Goal: Transaction & Acquisition: Book appointment/travel/reservation

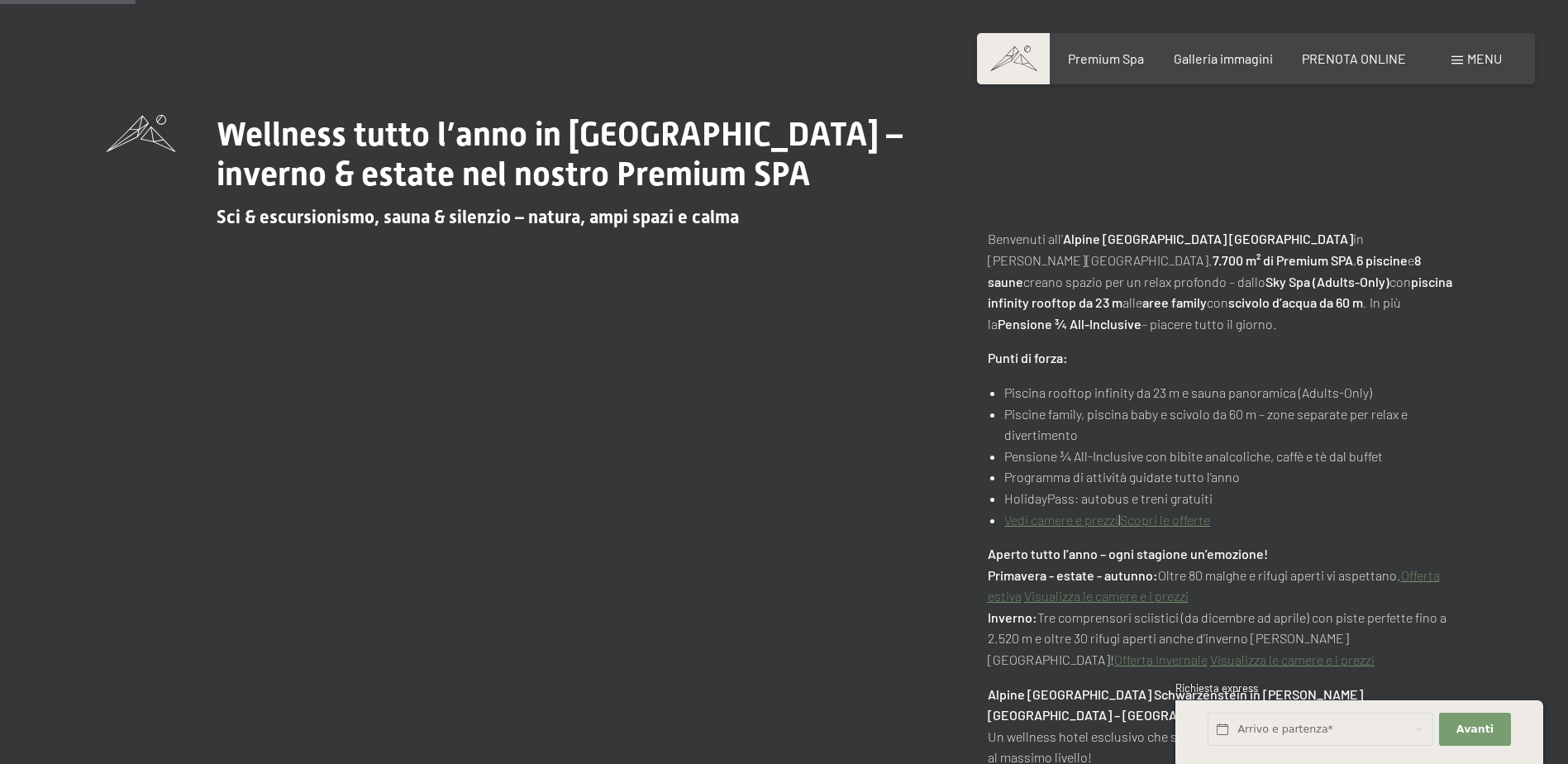
scroll to position [909, 0]
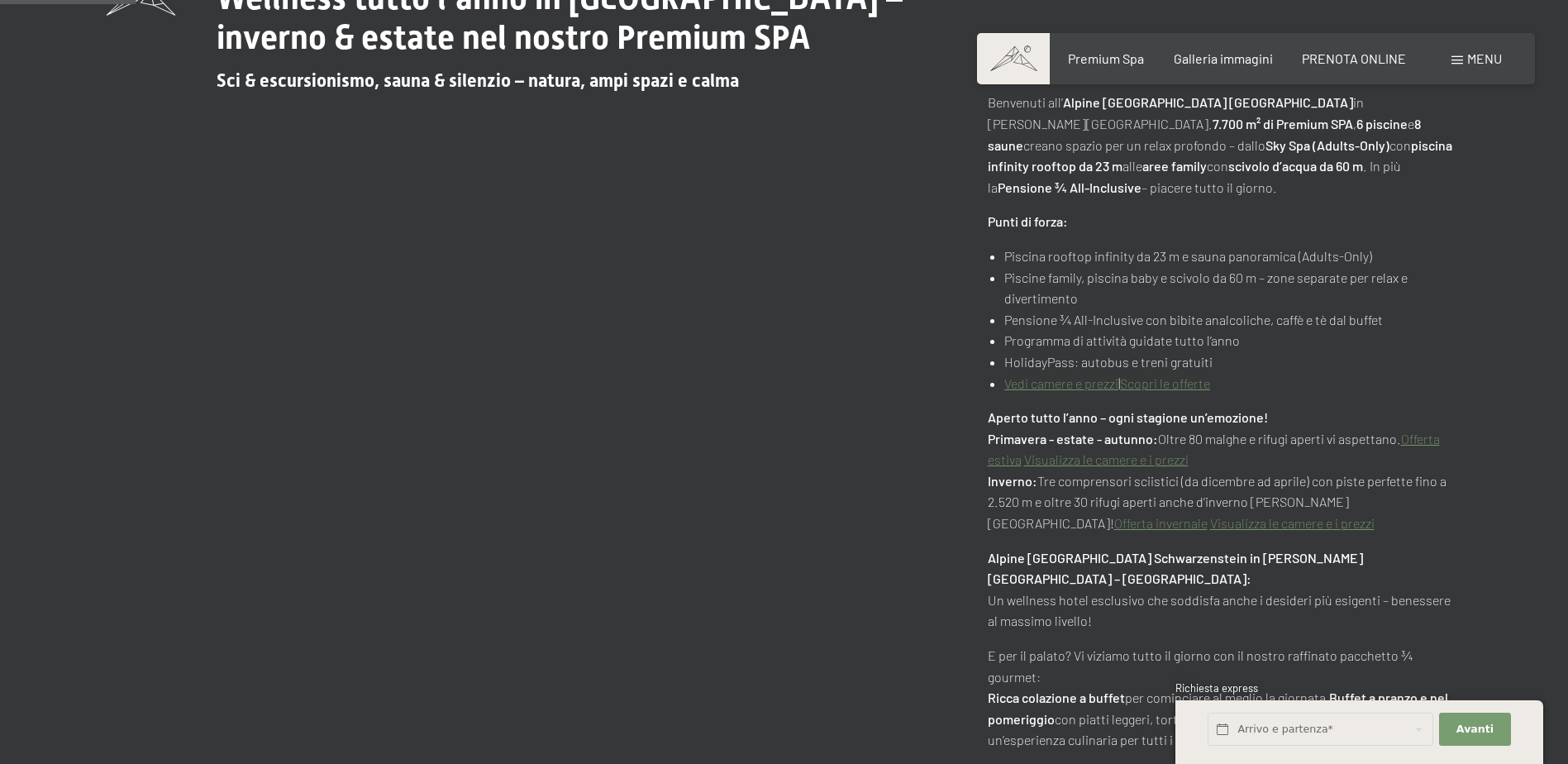
click at [1208, 515] on link "Offerta invernale" at bounding box center [1161, 522] width 93 height 16
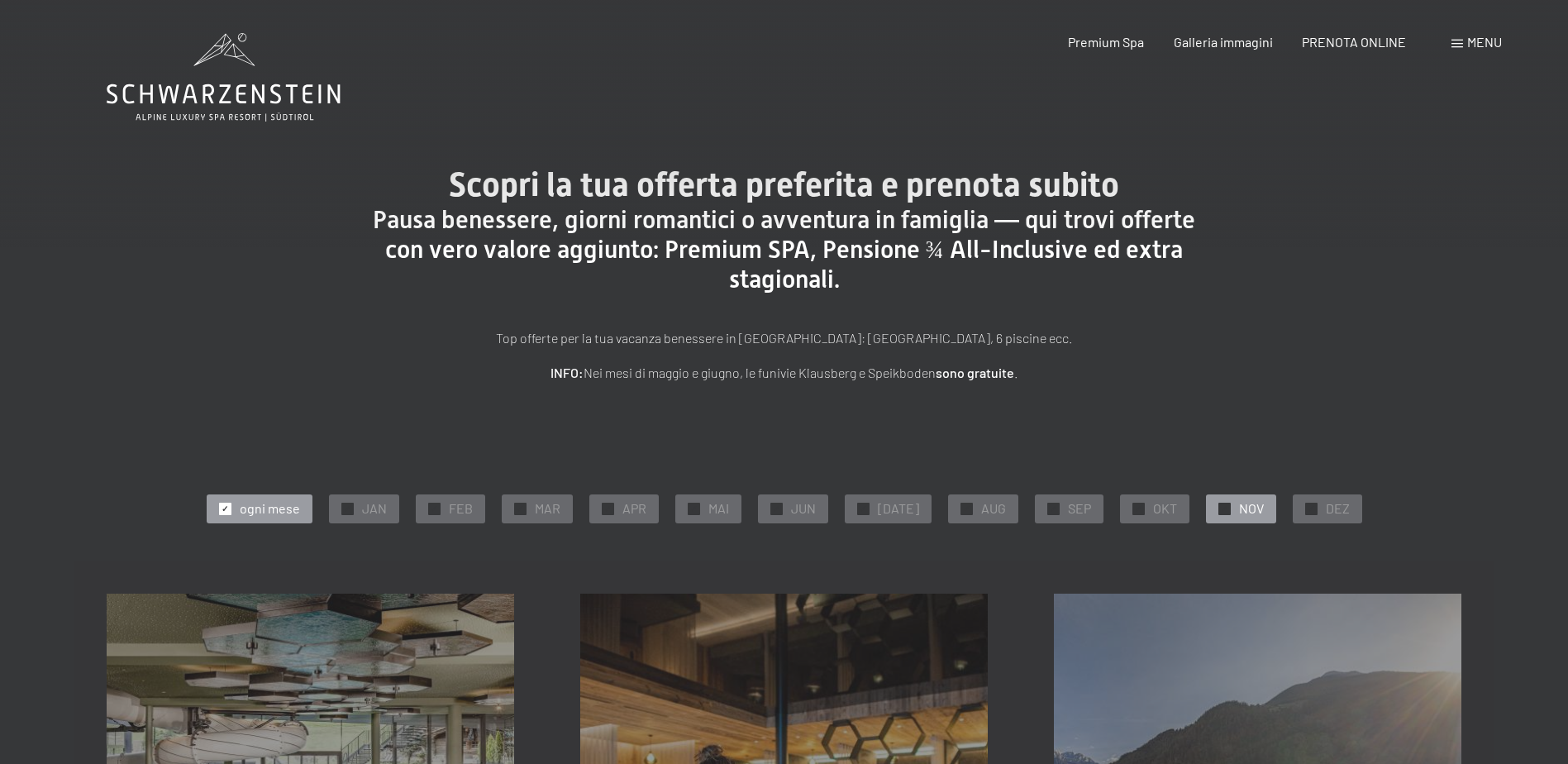
click at [1222, 515] on div "✓ NOV" at bounding box center [1241, 508] width 70 height 28
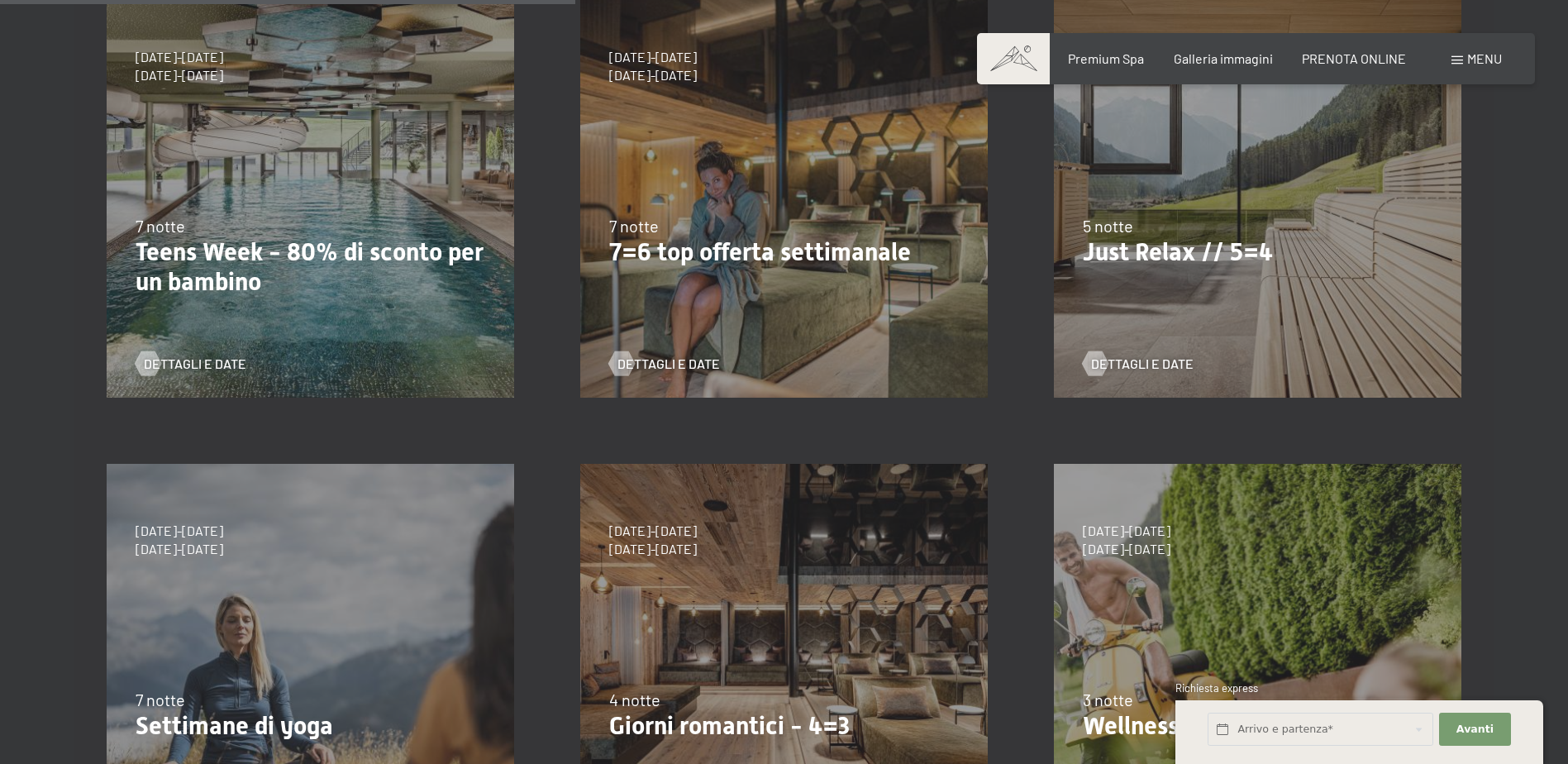
scroll to position [744, 0]
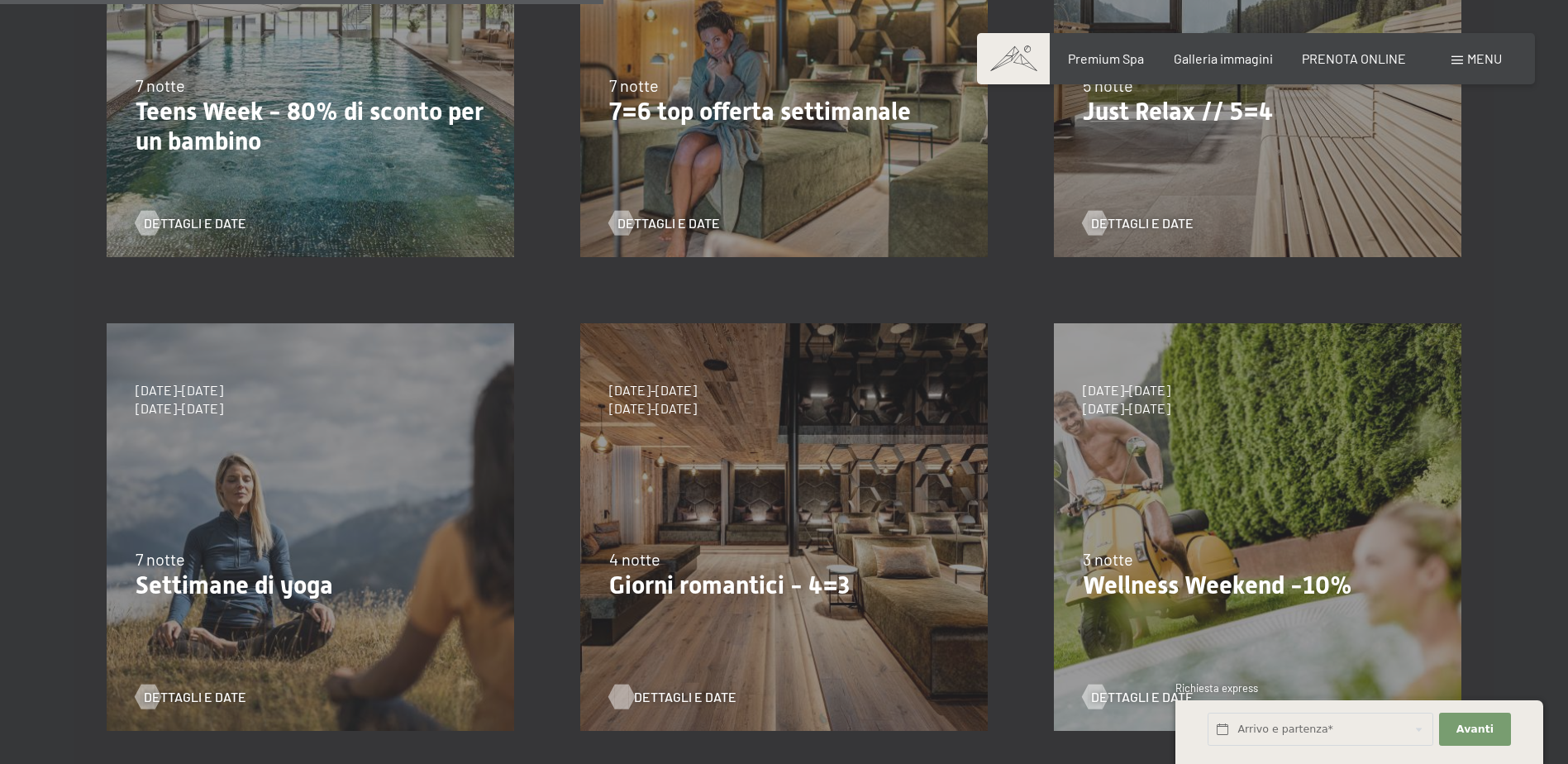
click at [647, 695] on span "Dettagli e Date" at bounding box center [685, 697] width 103 height 18
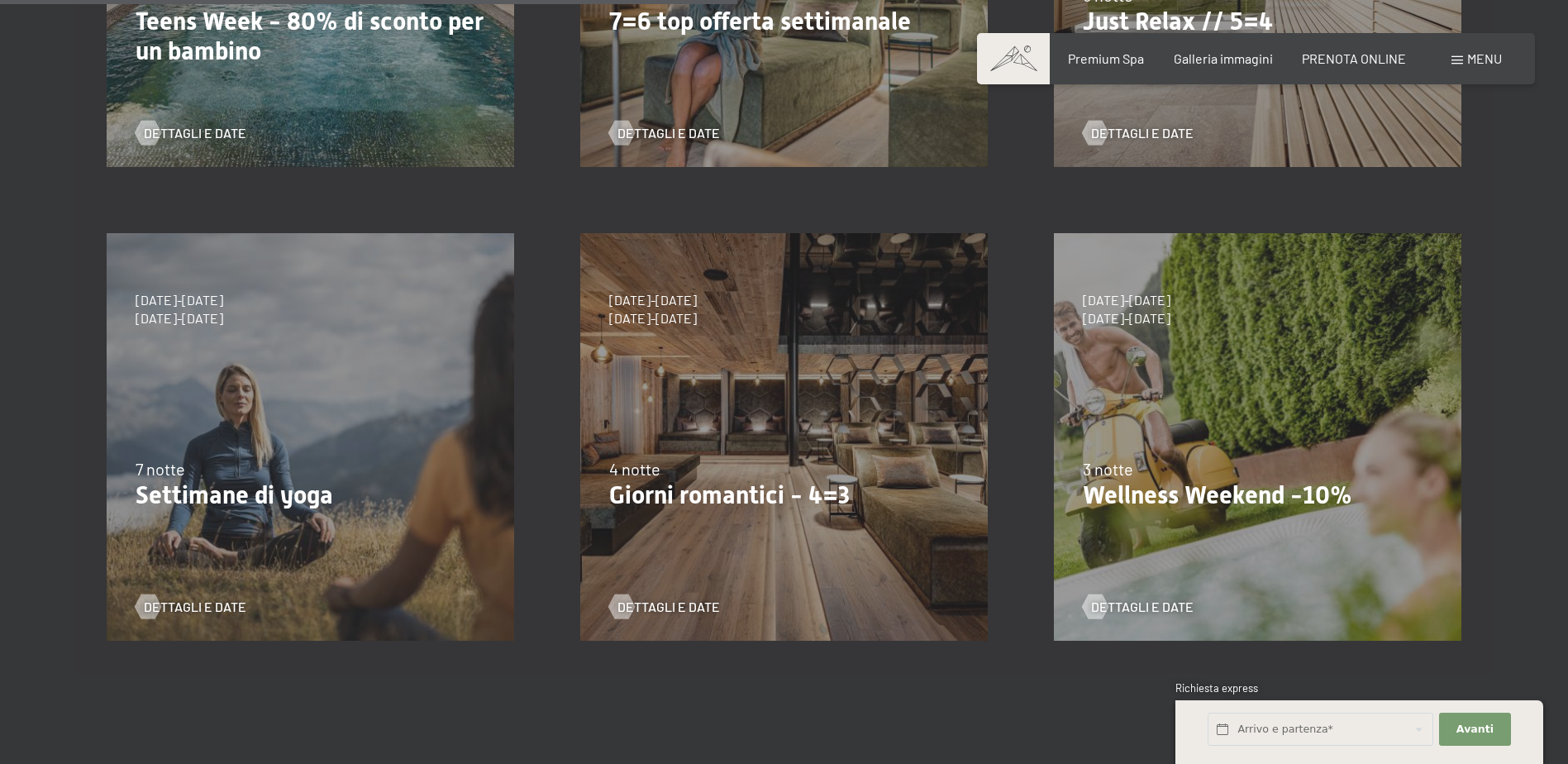
scroll to position [909, 0]
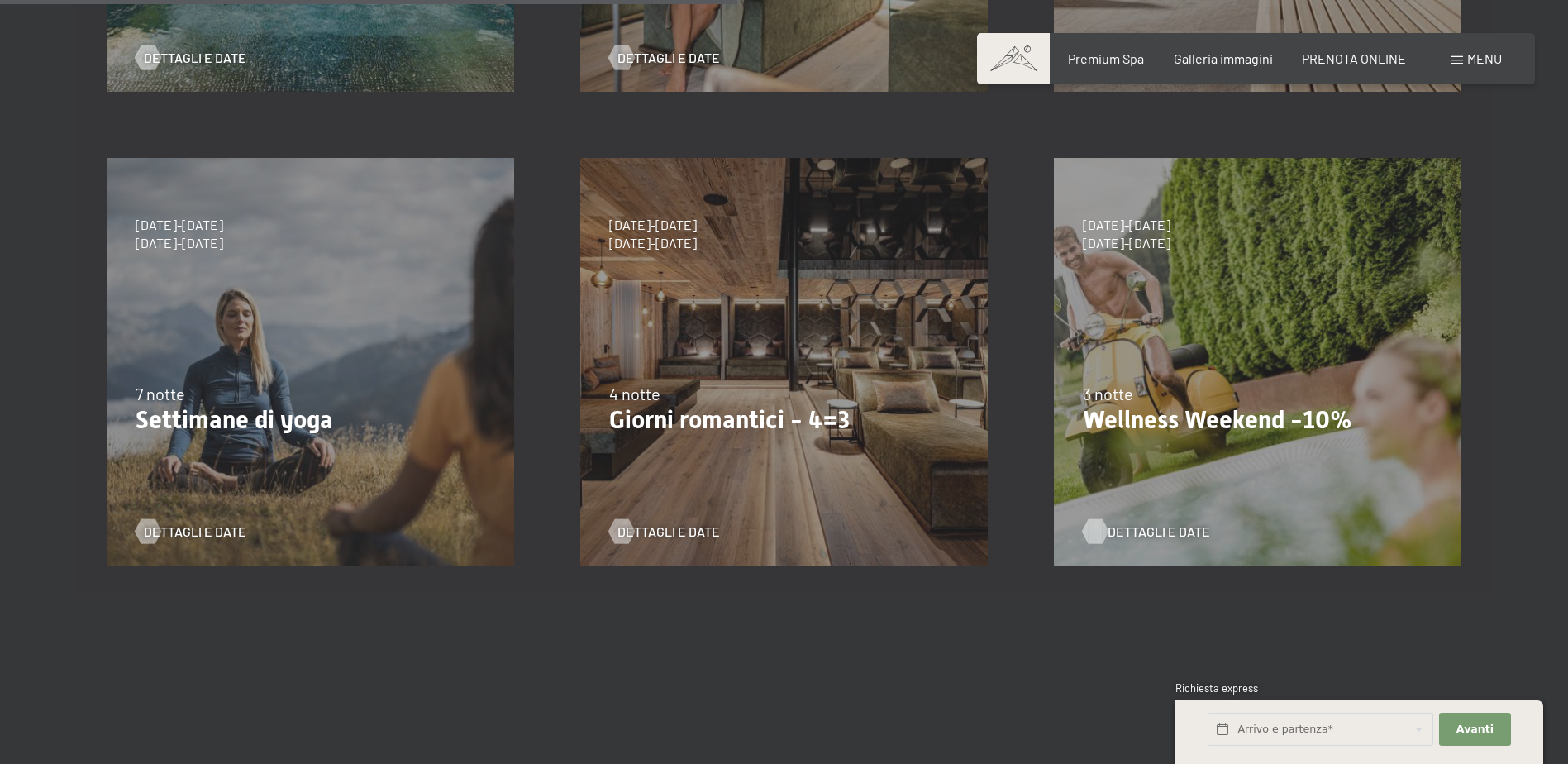
click at [1167, 537] on span "Dettagli e Date" at bounding box center [1159, 531] width 103 height 18
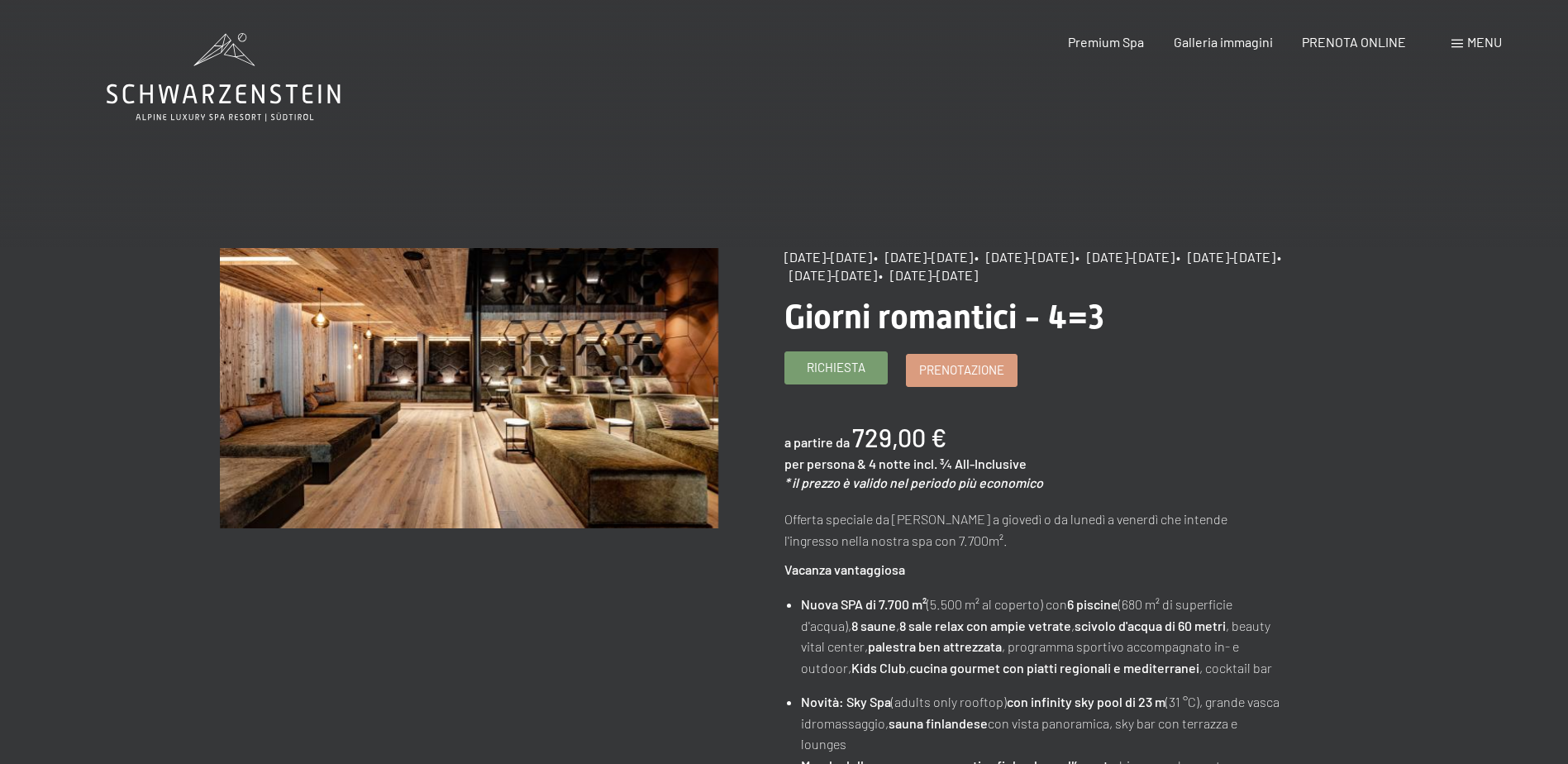
click at [869, 384] on div "Richiesta Prenotazione" at bounding box center [1034, 370] width 499 height 33
click at [956, 372] on span "Prenotazione" at bounding box center [962, 367] width 85 height 18
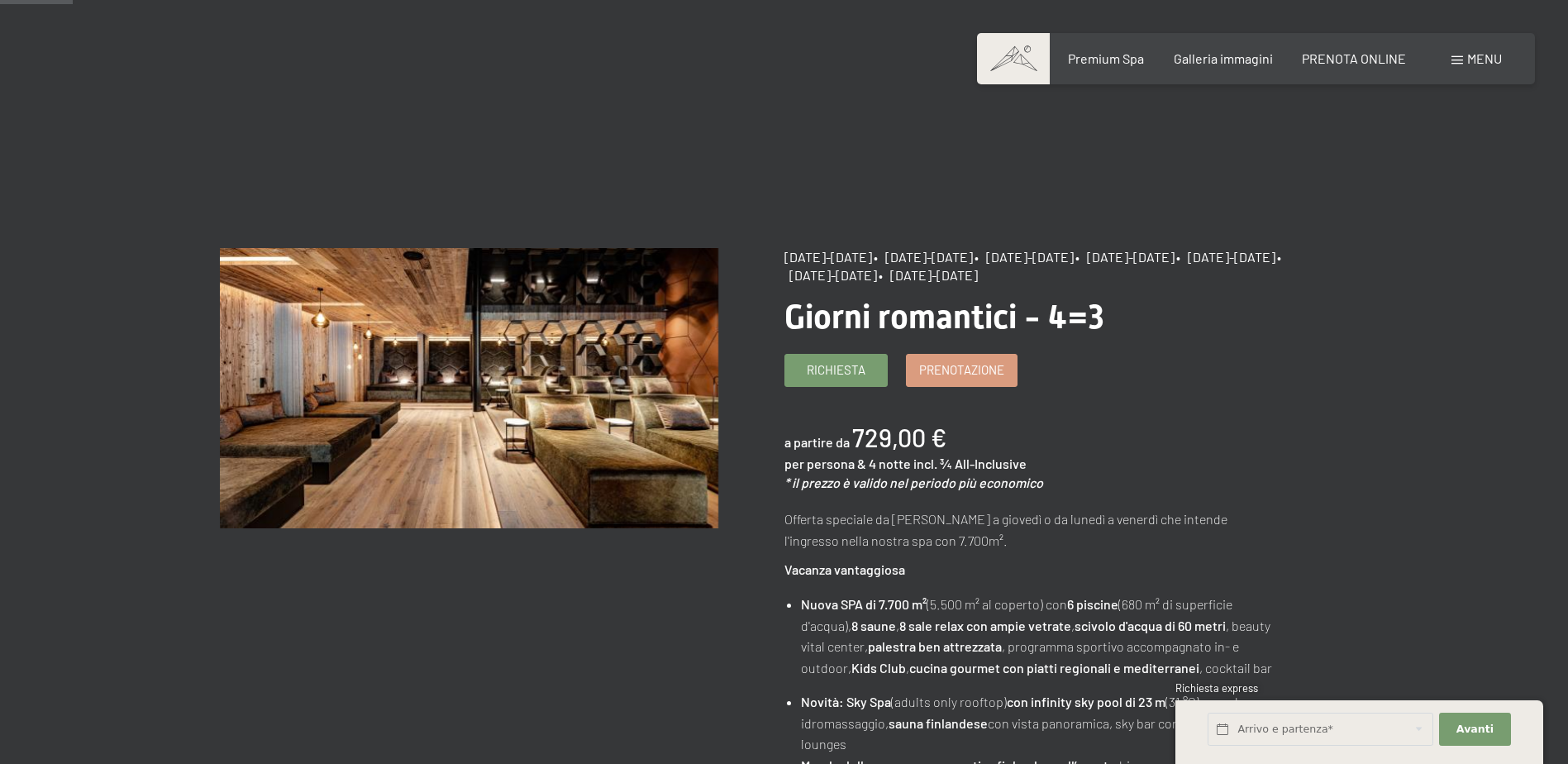
scroll to position [413, 0]
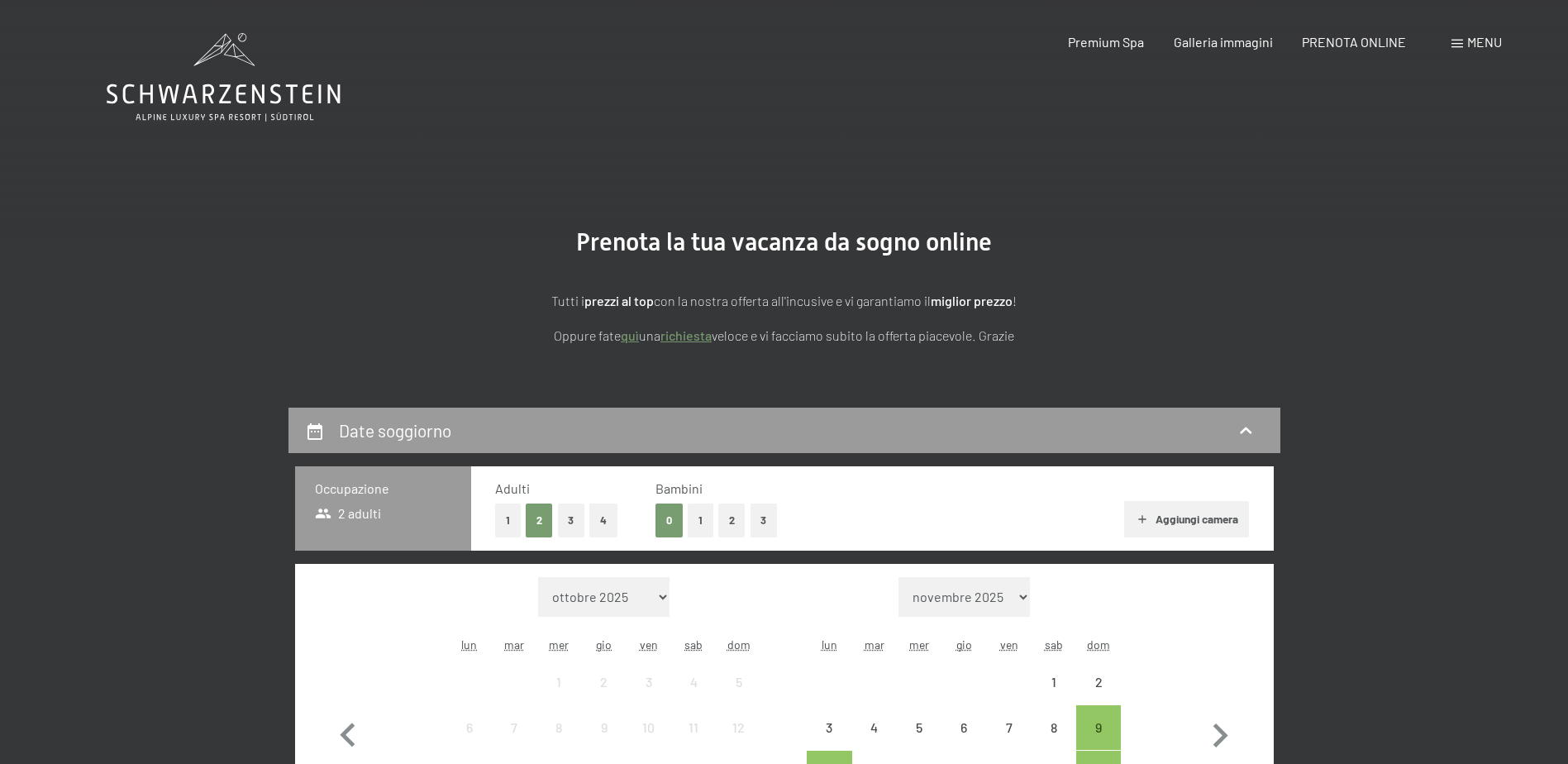
select select "2025-11-01"
select select "2025-12-01"
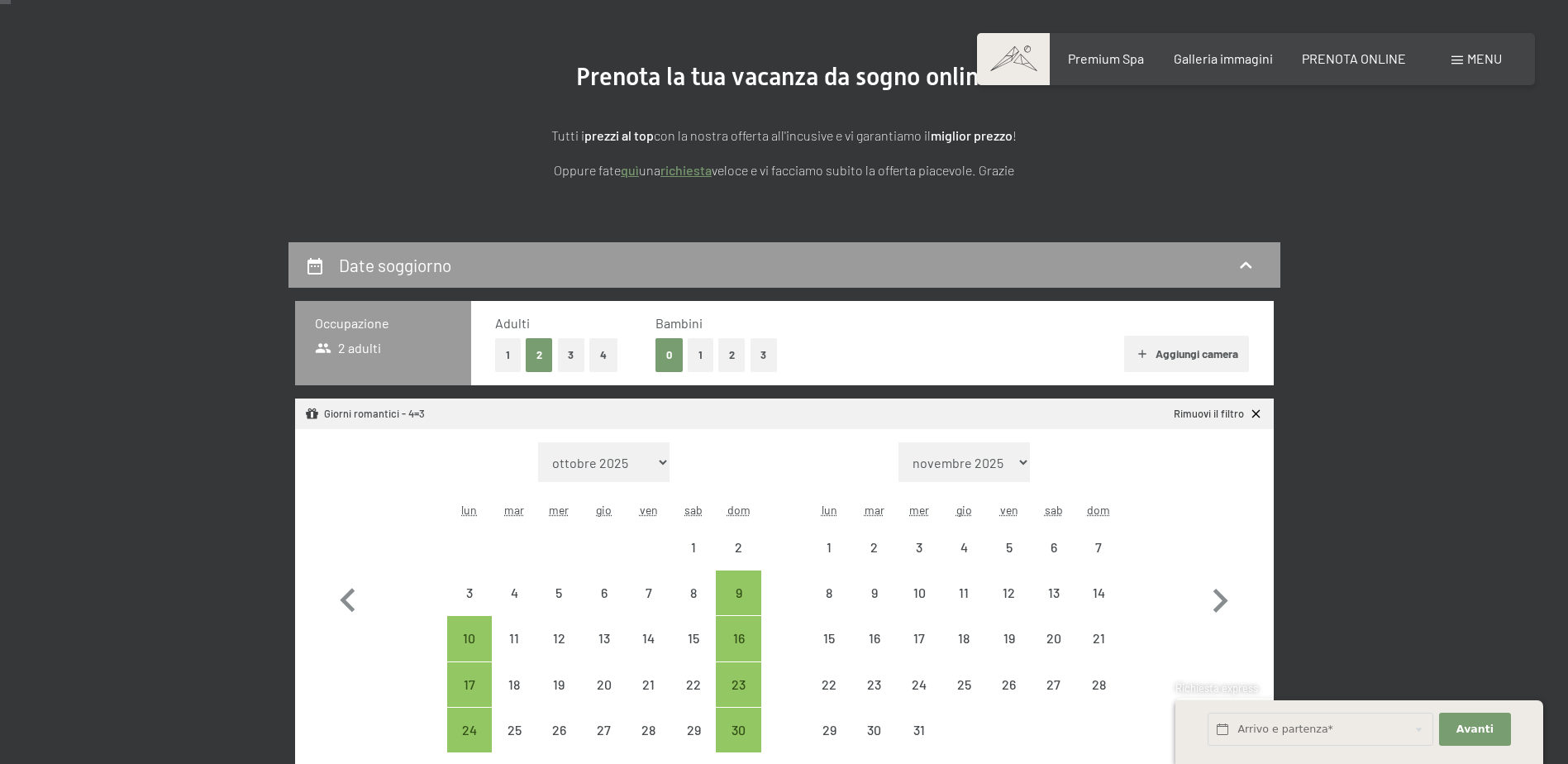
select select "2025-11-01"
select select "2025-12-01"
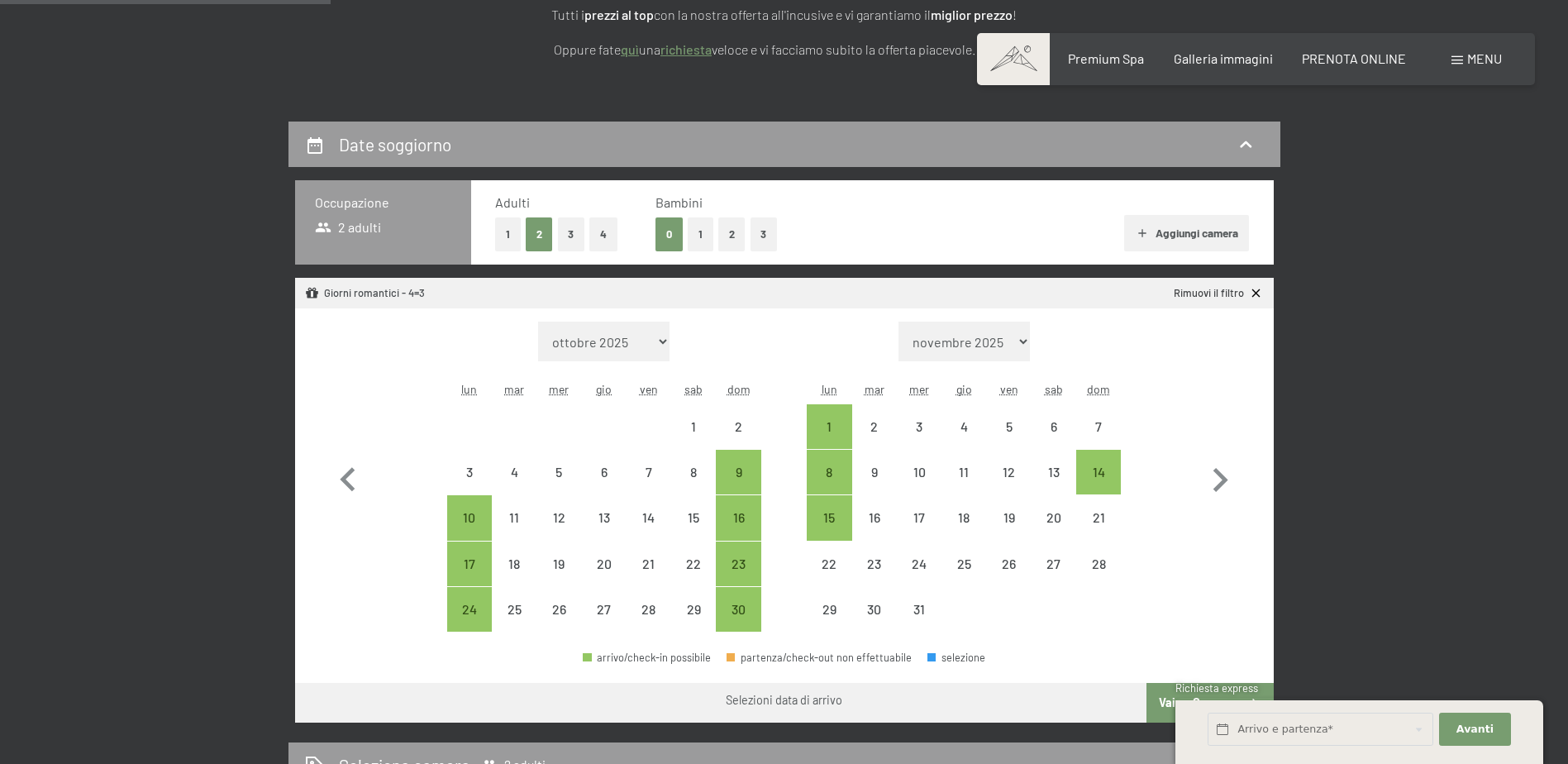
scroll to position [413, 0]
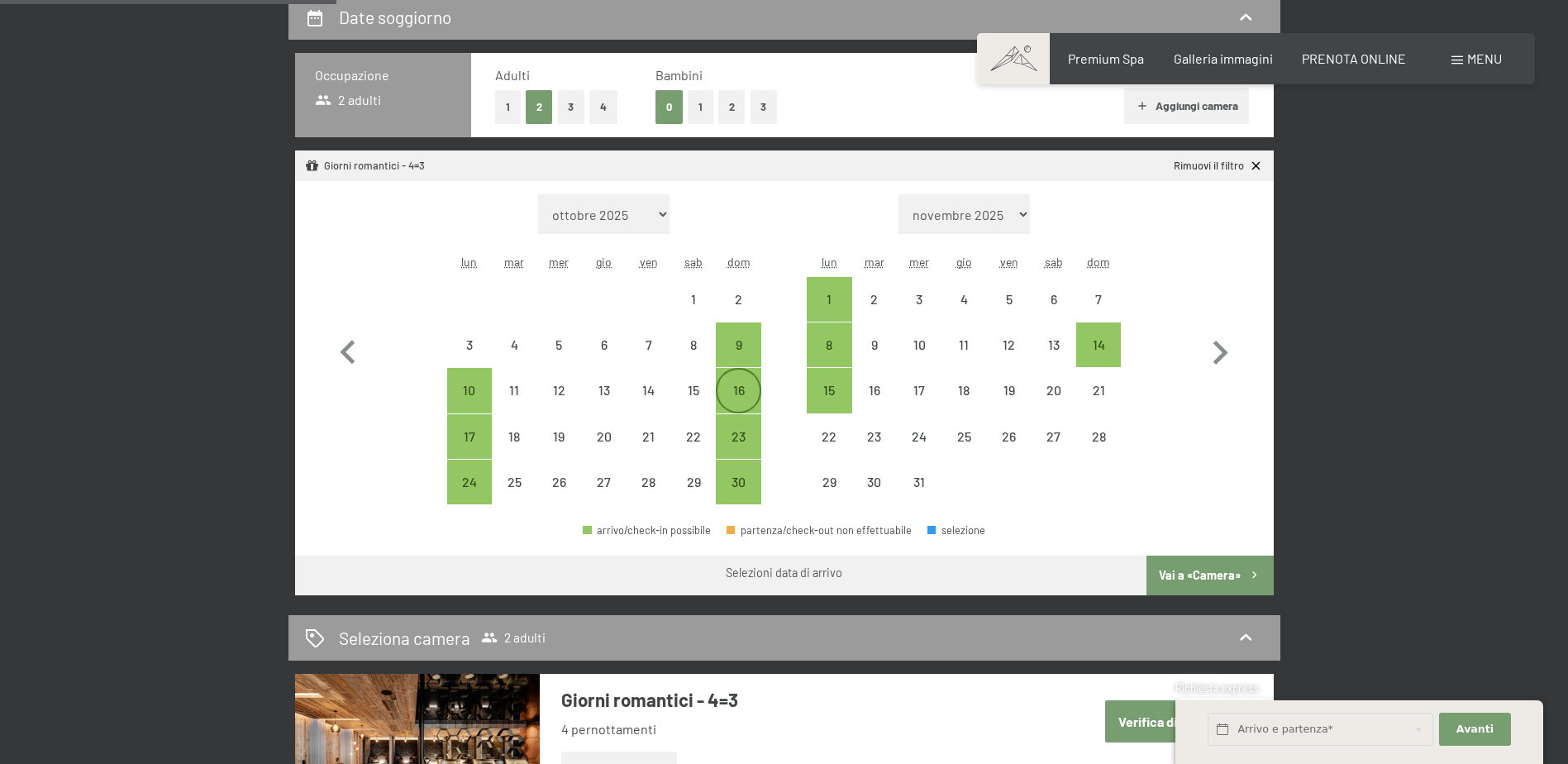
click at [724, 386] on div "16" at bounding box center [738, 404] width 42 height 42
select select "[DATE]"
select select "2025-12-01"
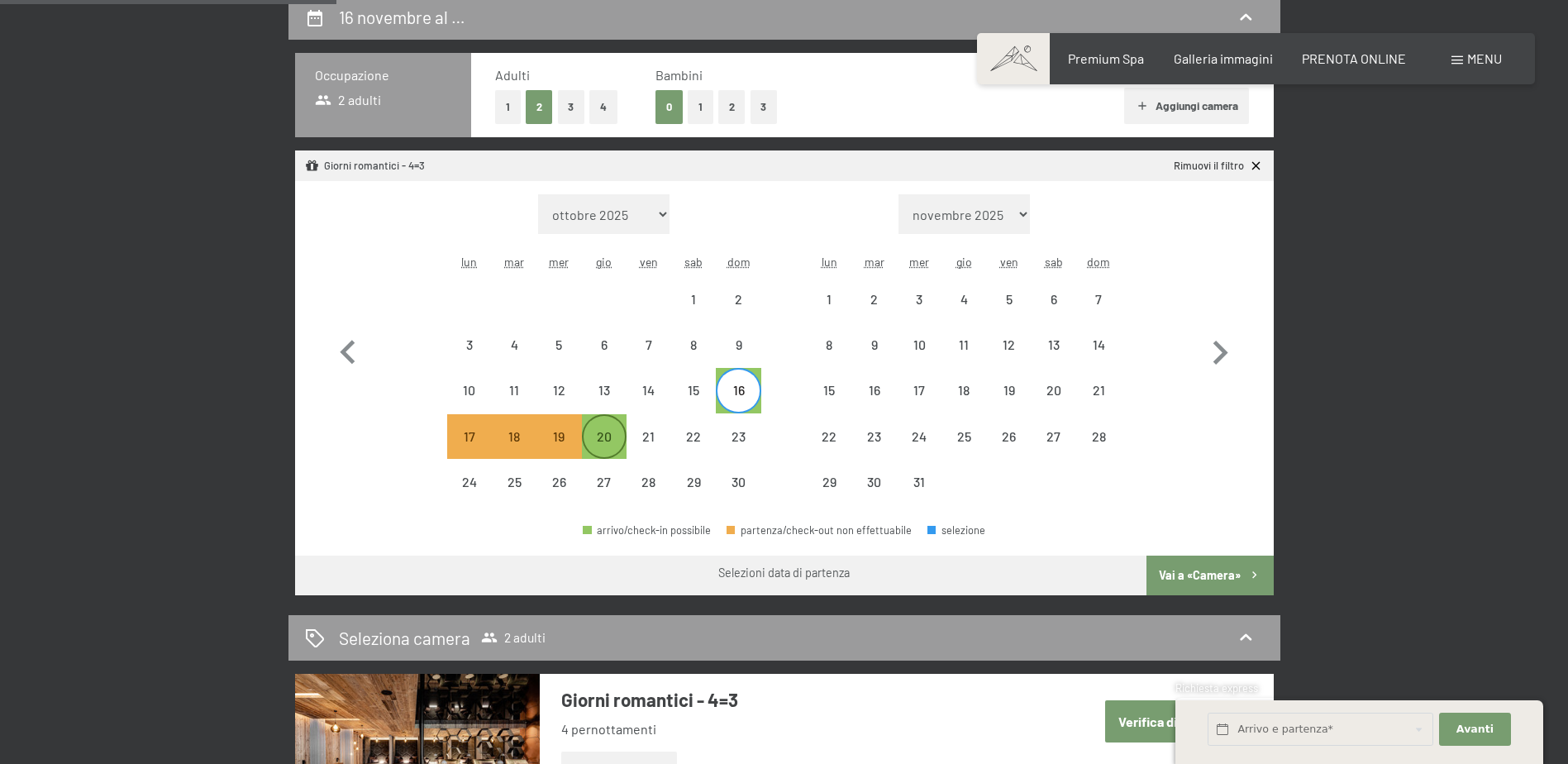
click at [609, 430] on div "20" at bounding box center [604, 450] width 42 height 42
select select "2025-11-01"
select select "2025-12-01"
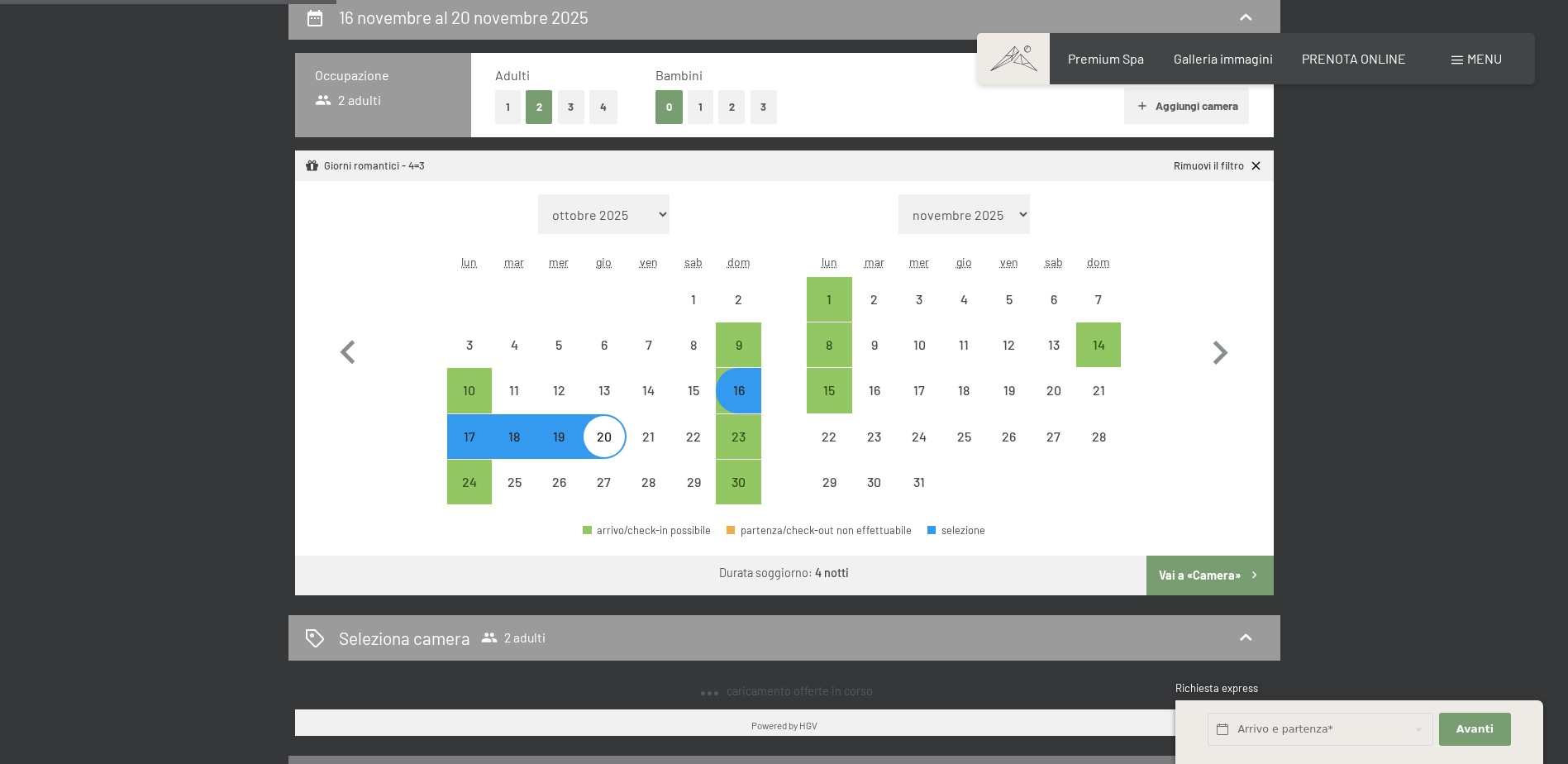
select select "2025-11-01"
select select "2025-12-01"
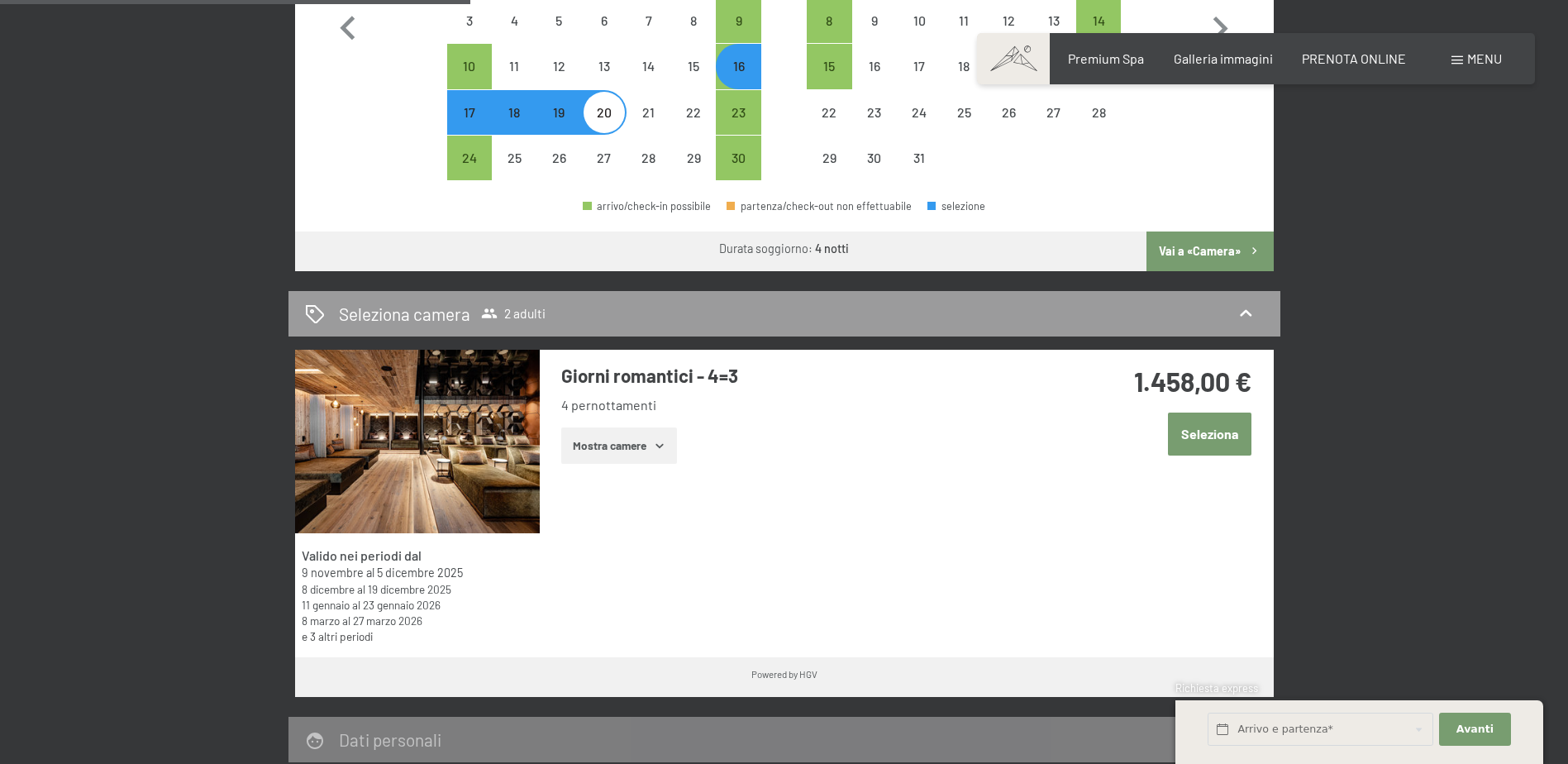
scroll to position [992, 0]
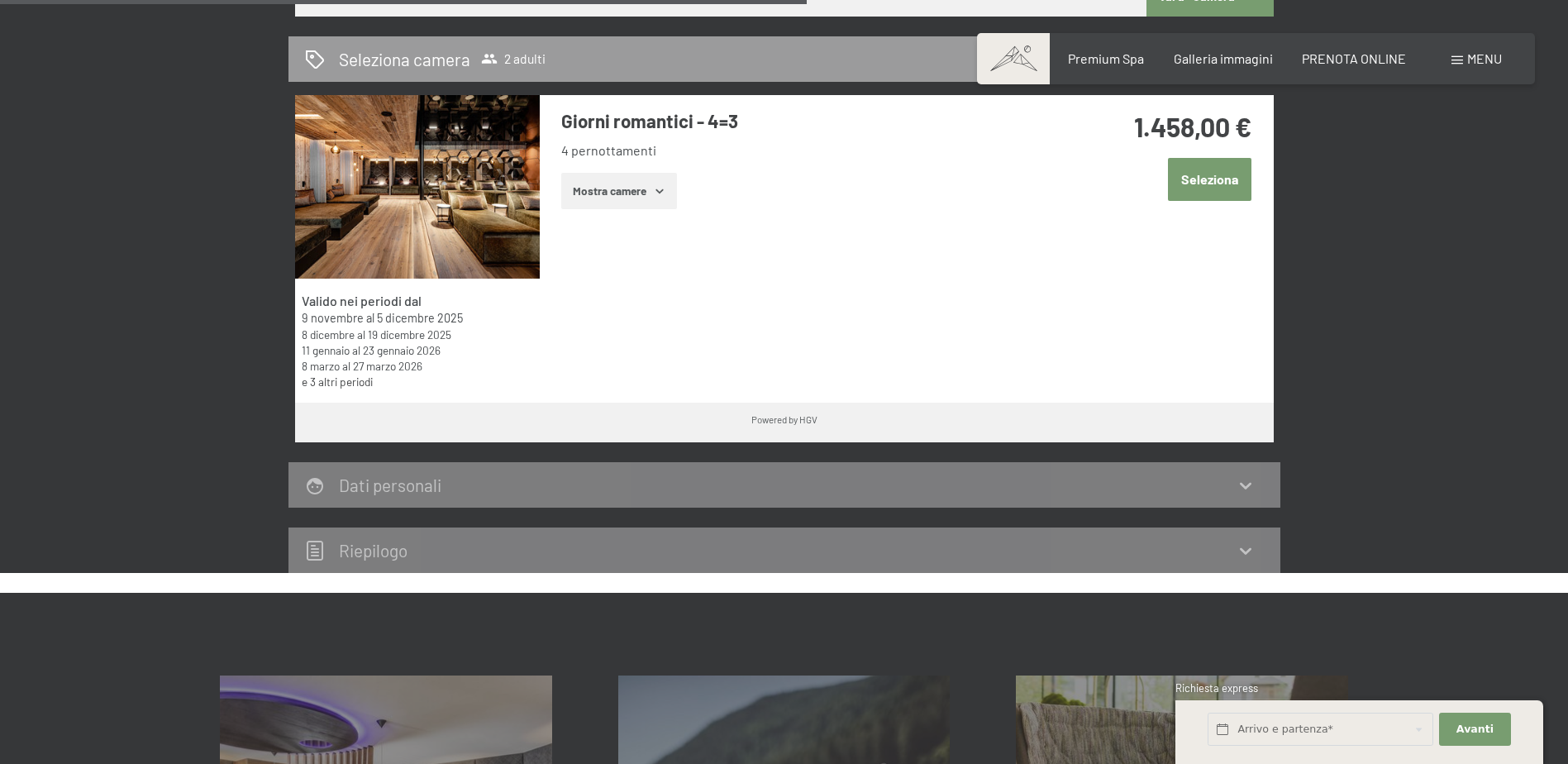
click at [1236, 185] on button "Seleziona" at bounding box center [1209, 179] width 83 height 42
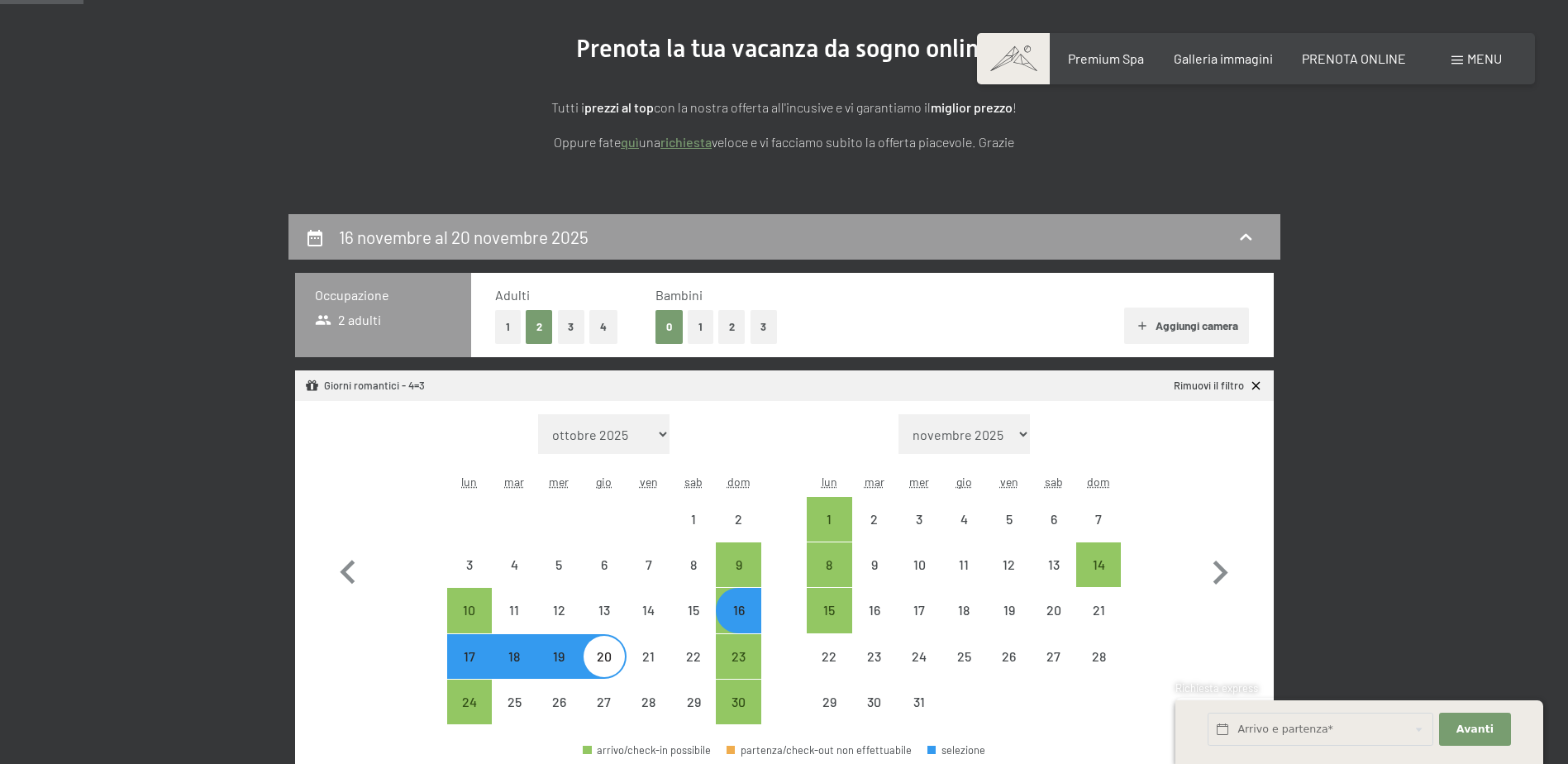
scroll to position [331, 0]
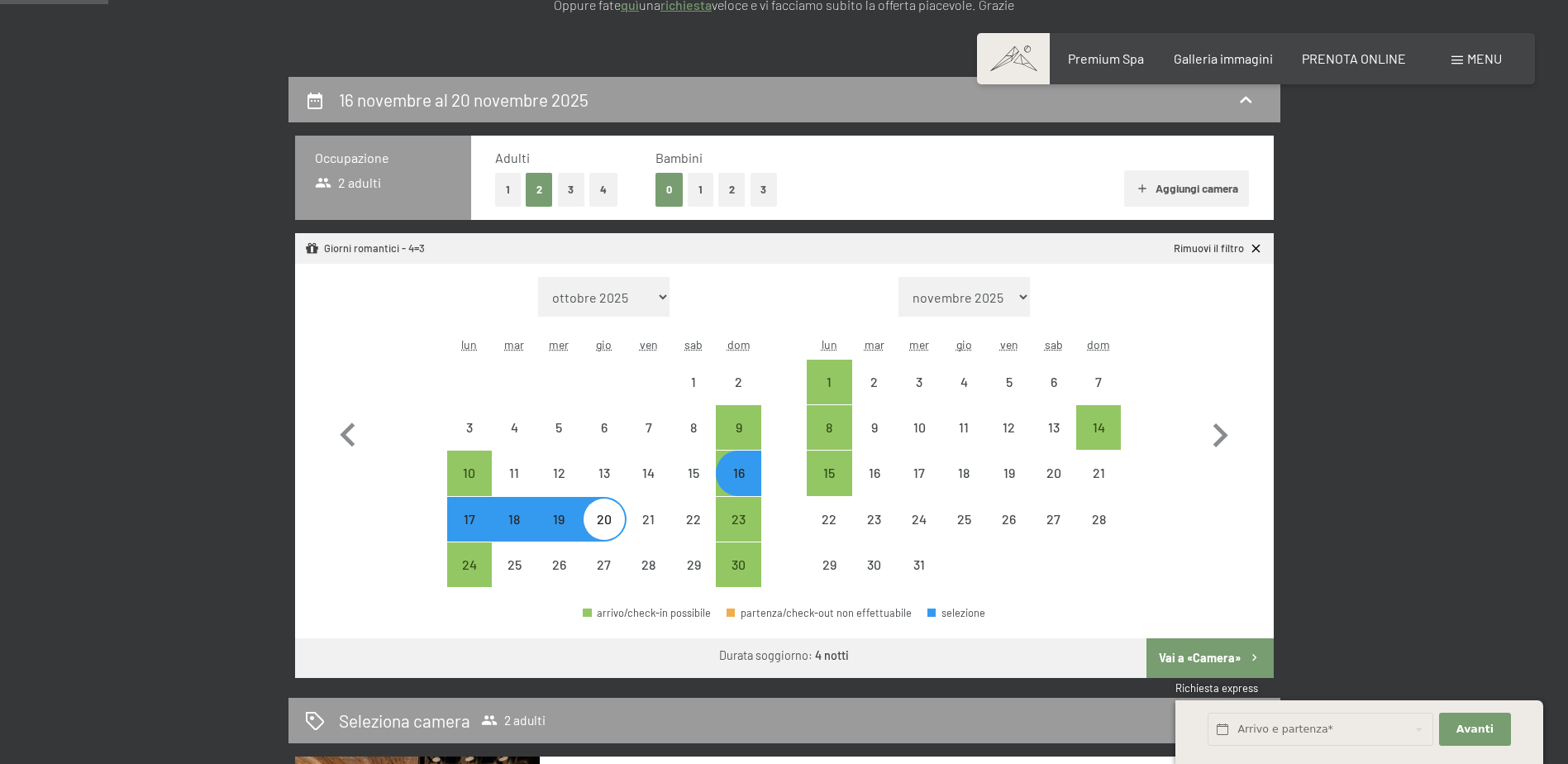
click at [446, 512] on div "Mese/anno ottobre 2025 novembre 2025 dicembre 2025 gennaio 2026 febbraio 2026 m…" at bounding box center [784, 432] width 920 height 310
click at [467, 515] on div "17" at bounding box center [469, 533] width 42 height 42
select select "2025-11-01"
select select "2025-12-01"
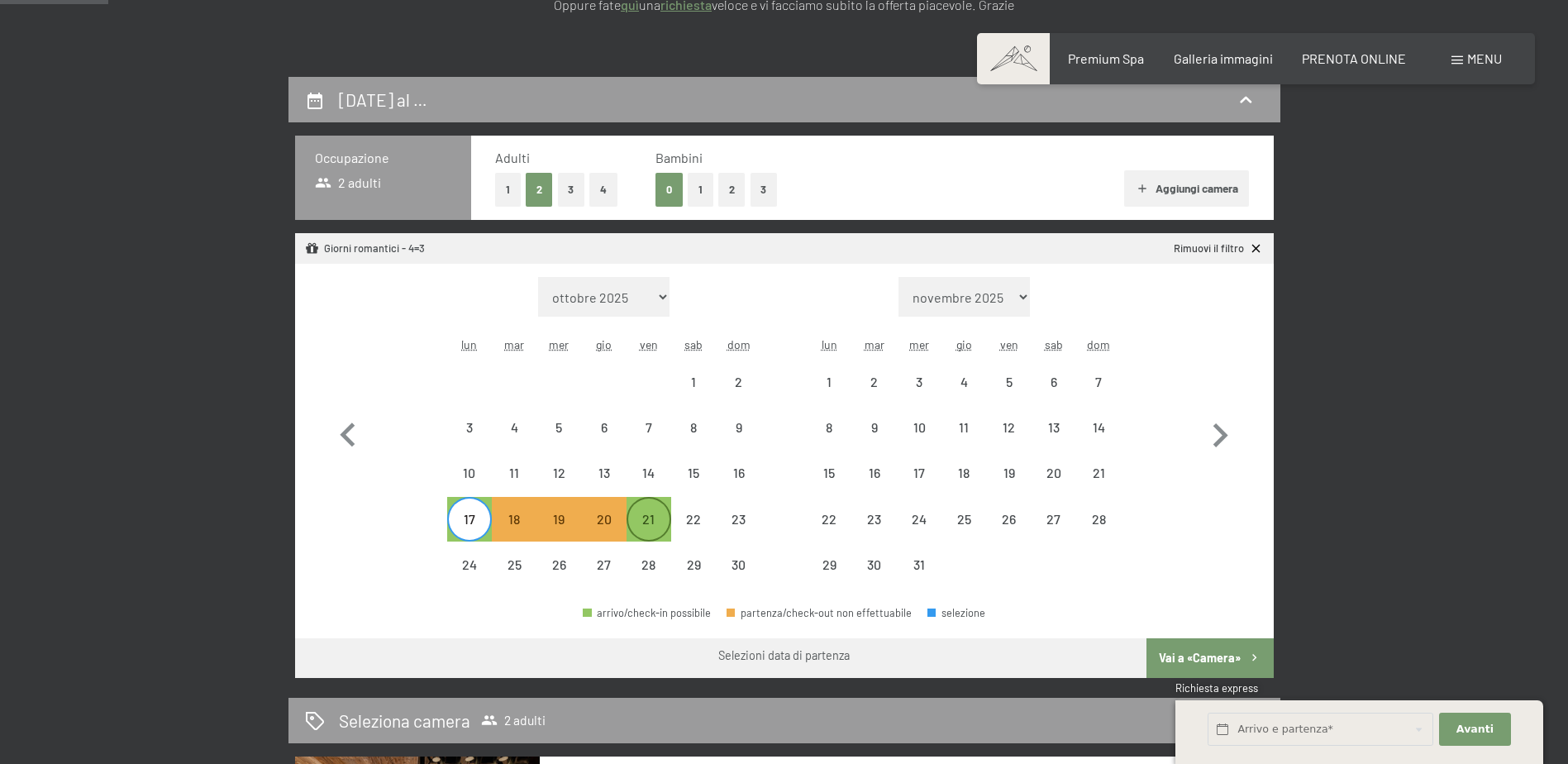
click at [653, 521] on div "21" at bounding box center [649, 533] width 42 height 42
select select "2025-11-01"
select select "2025-12-01"
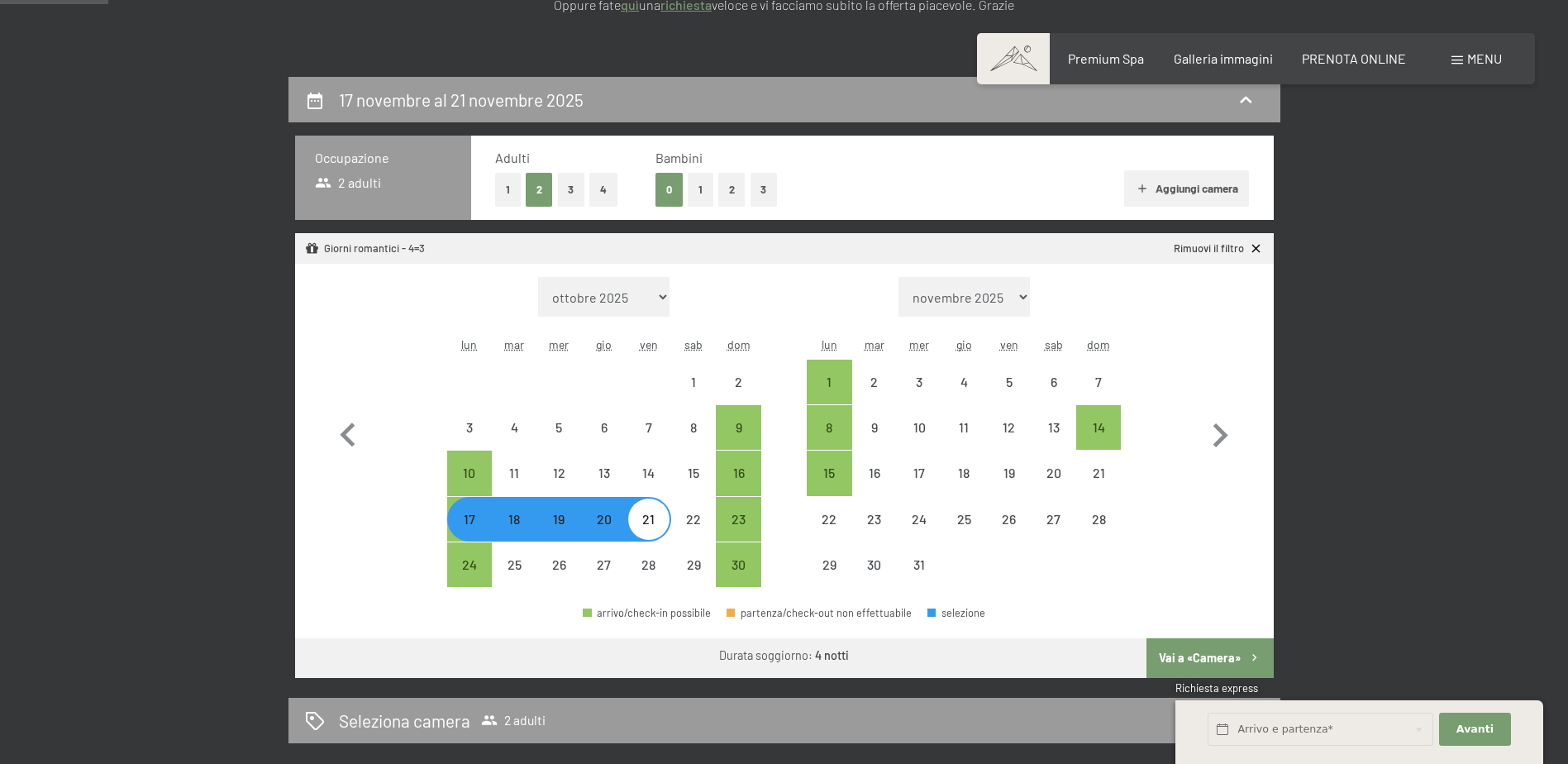
select select "2025-11-01"
select select "2025-12-01"
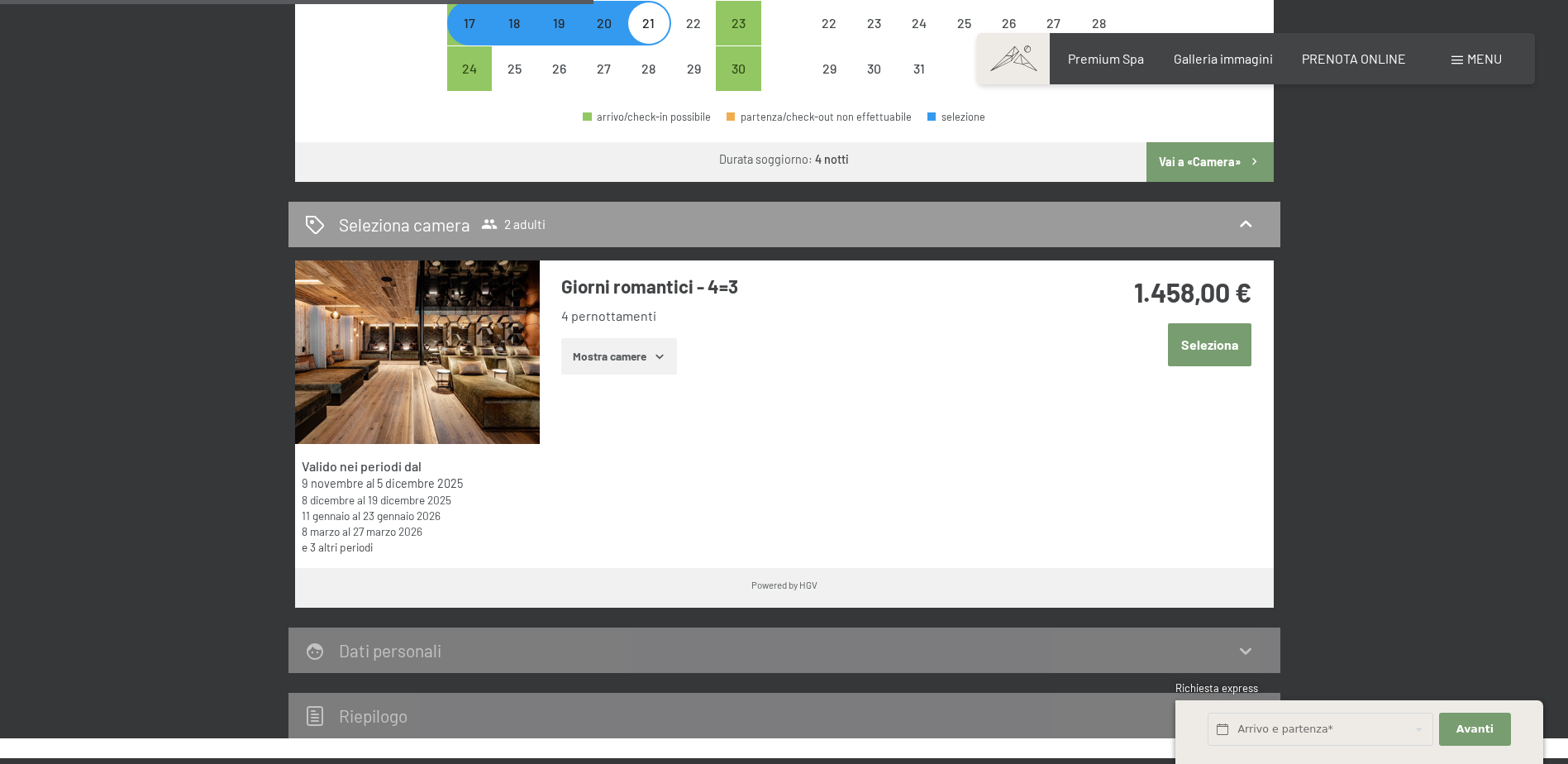
scroll to position [248, 0]
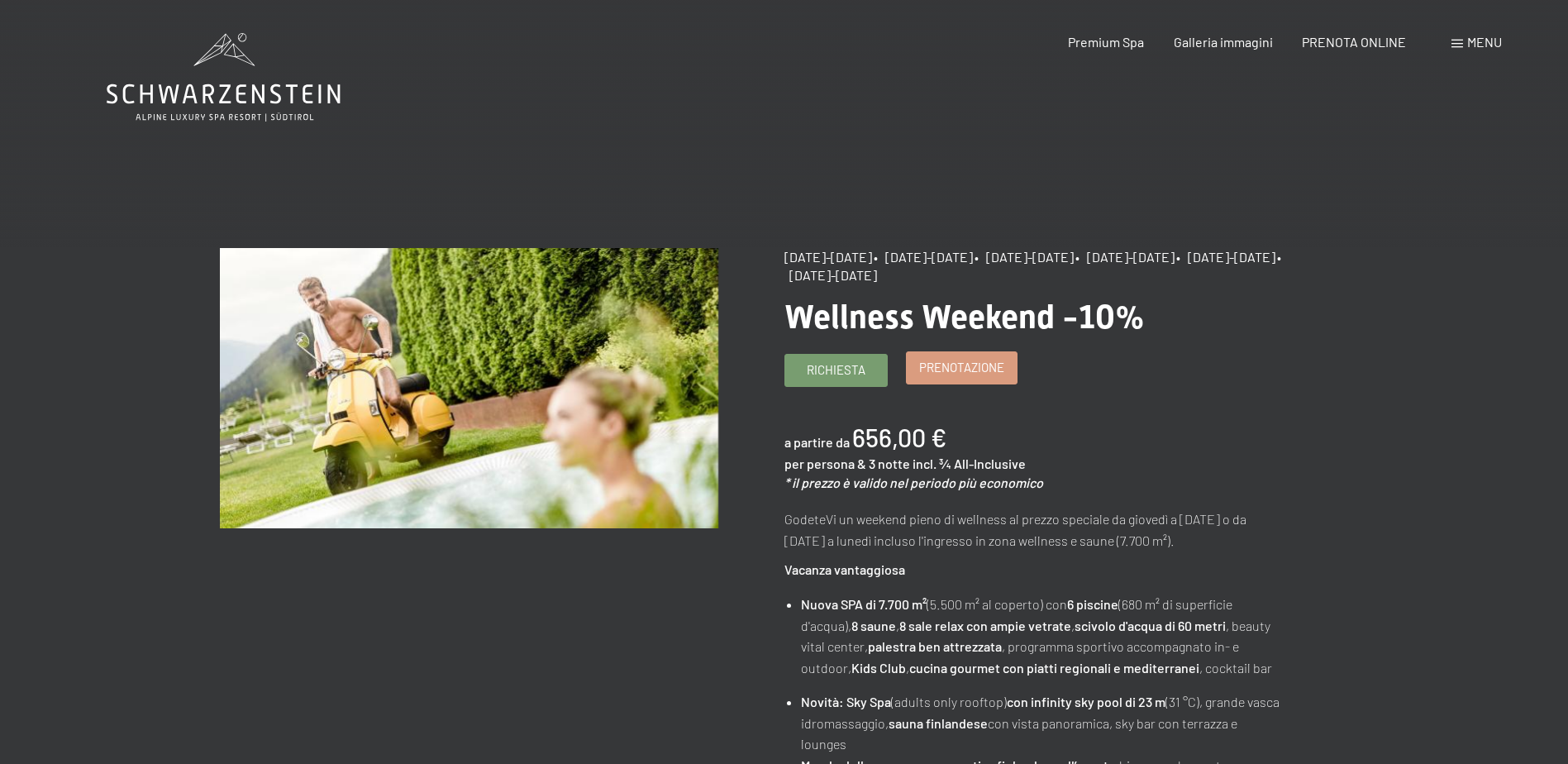
click at [934, 370] on span "Prenotazione" at bounding box center [962, 367] width 85 height 18
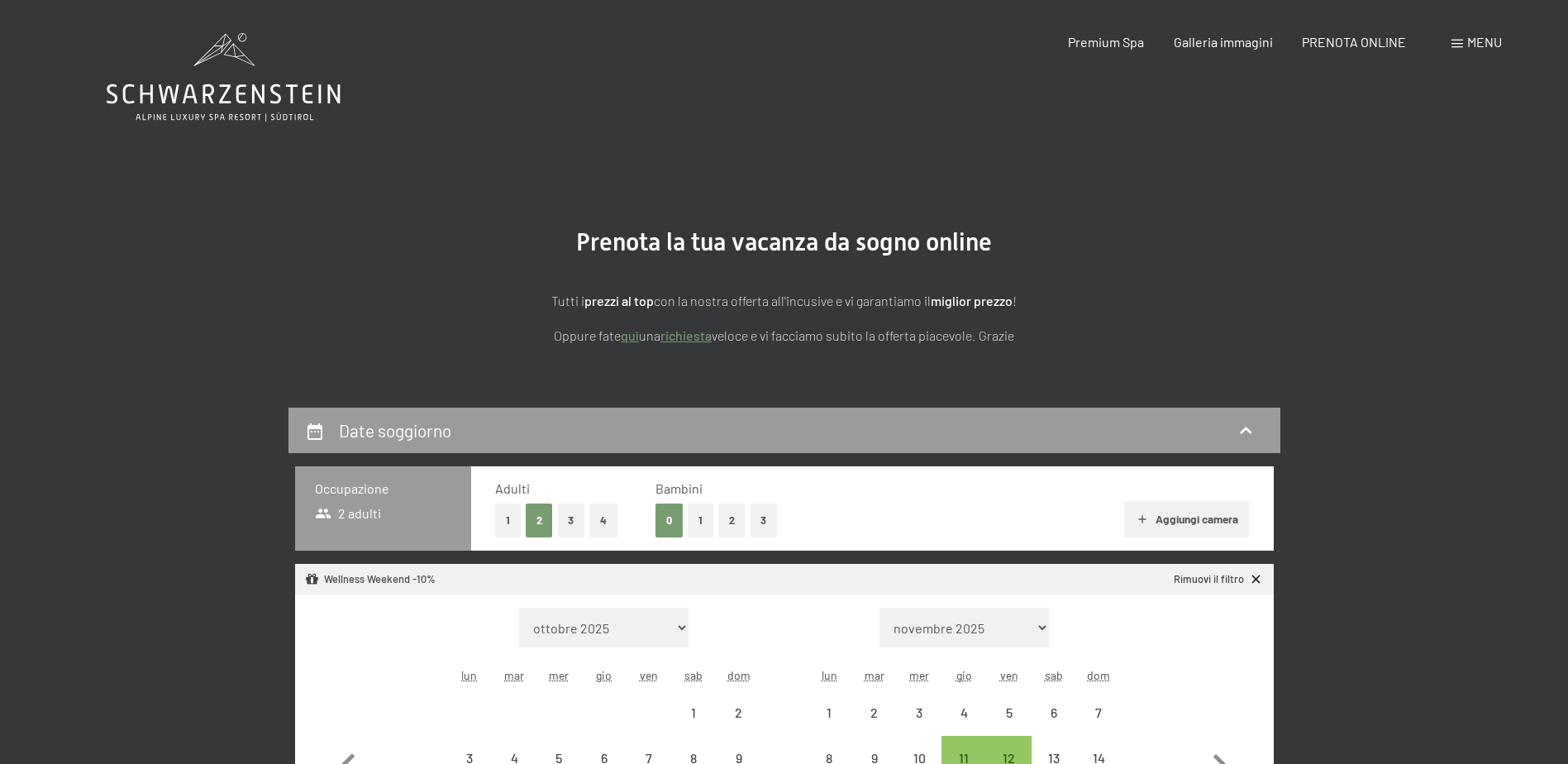
select select "[DATE]"
select select "2025-12-01"
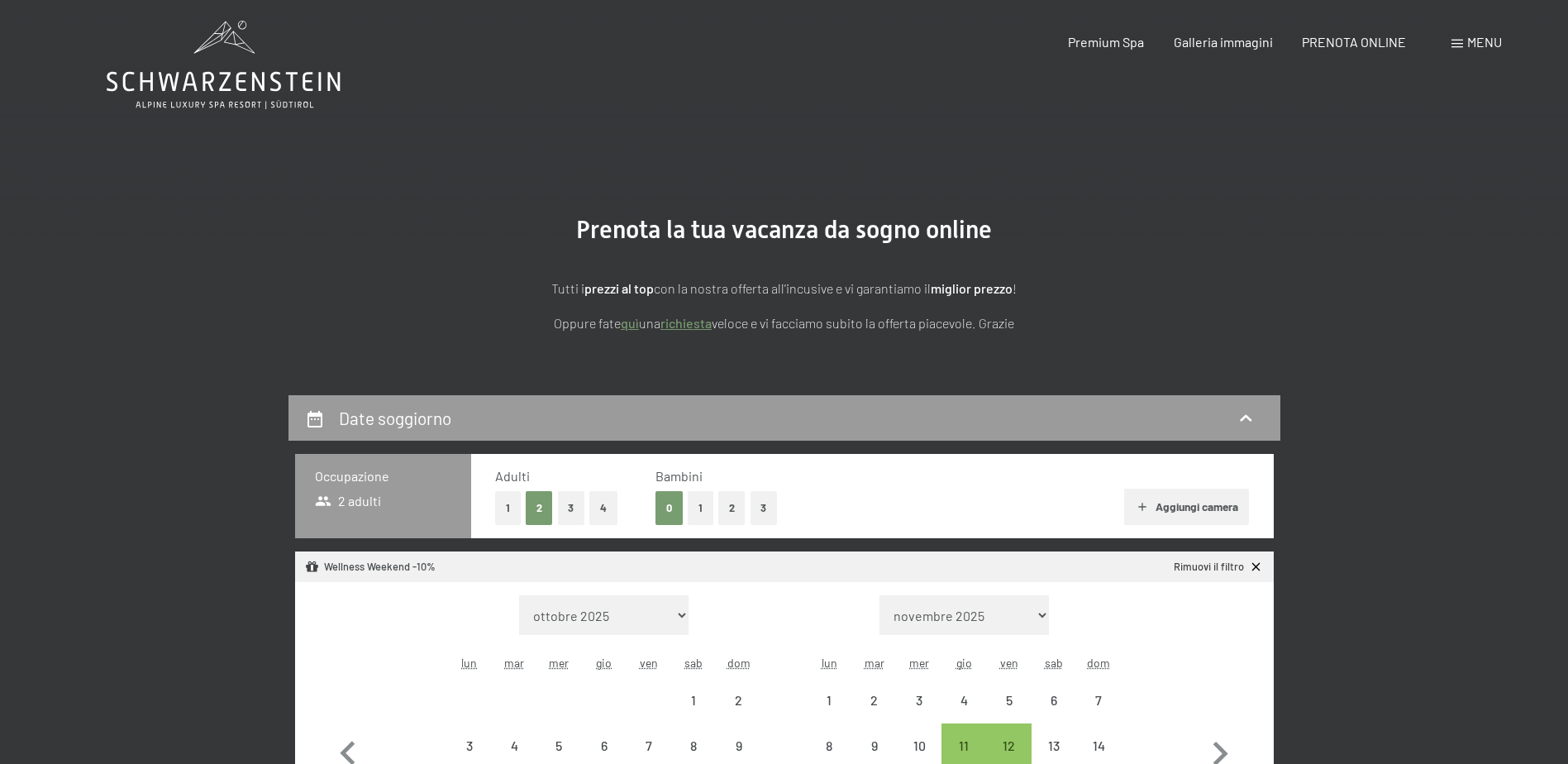
scroll to position [331, 0]
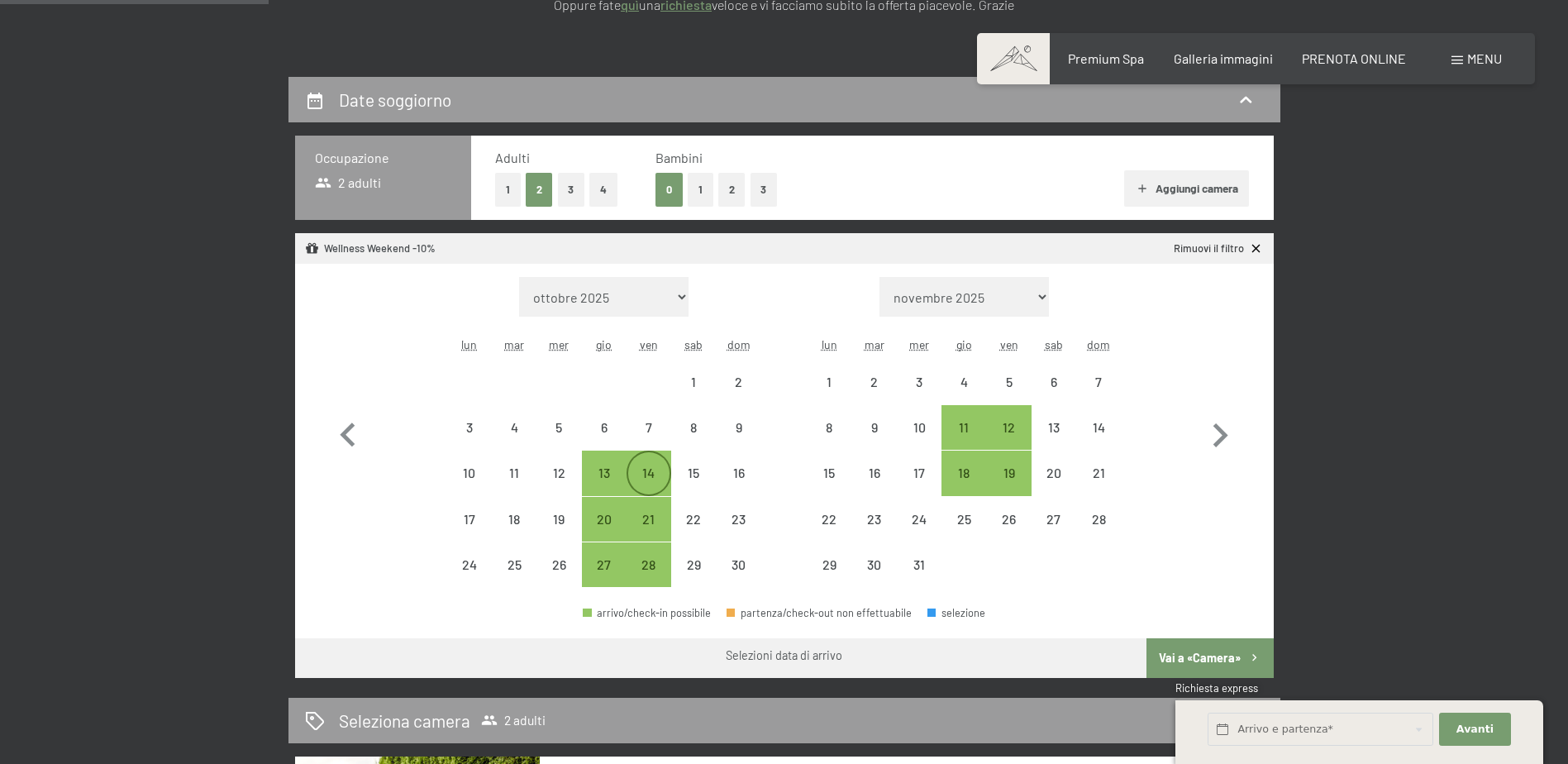
click at [656, 474] on div "14" at bounding box center [649, 487] width 42 height 42
select select "2025-11-01"
select select "2025-12-01"
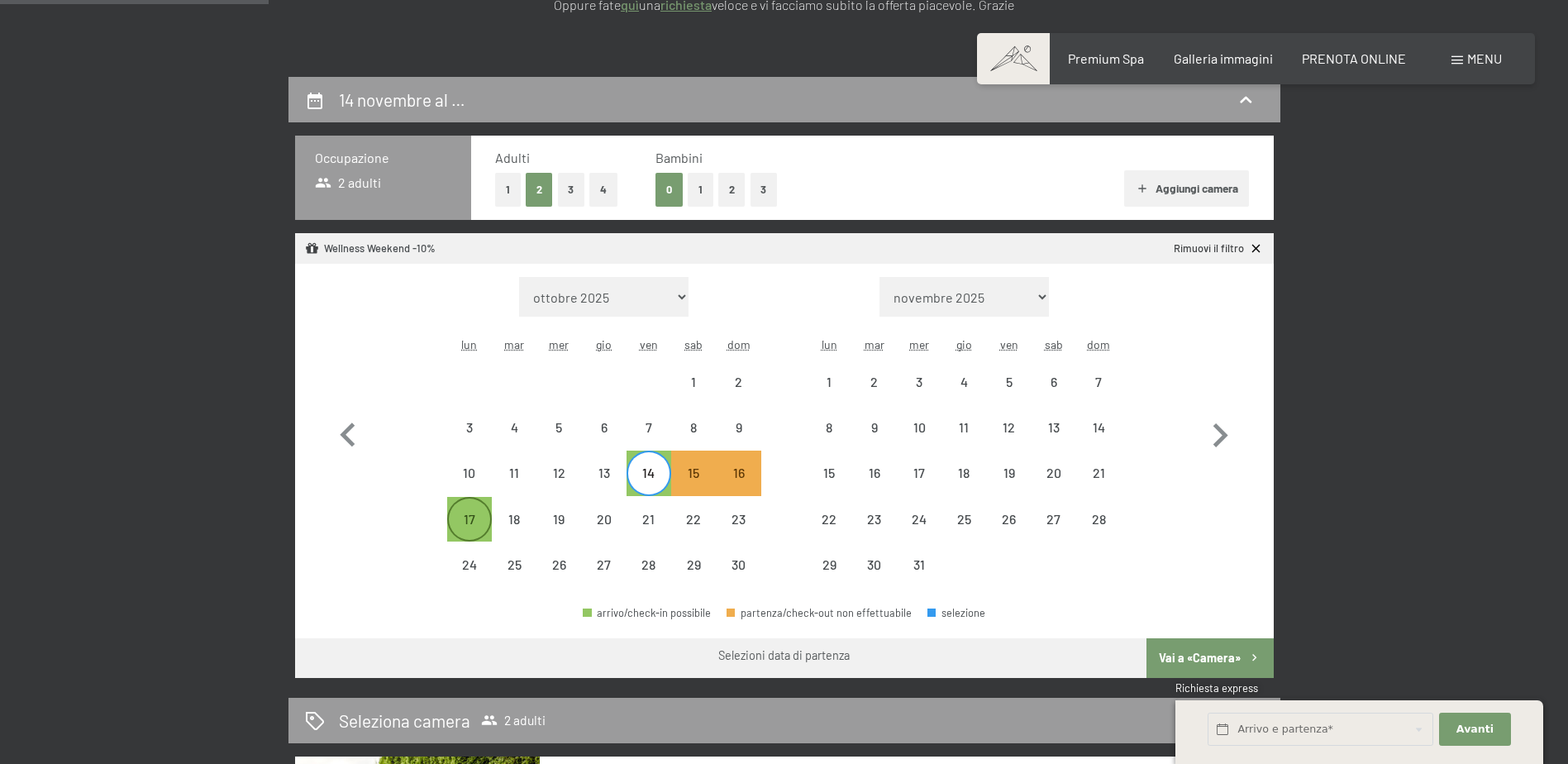
click at [457, 524] on div "17" at bounding box center [469, 533] width 42 height 42
select select "2025-11-01"
select select "2025-12-01"
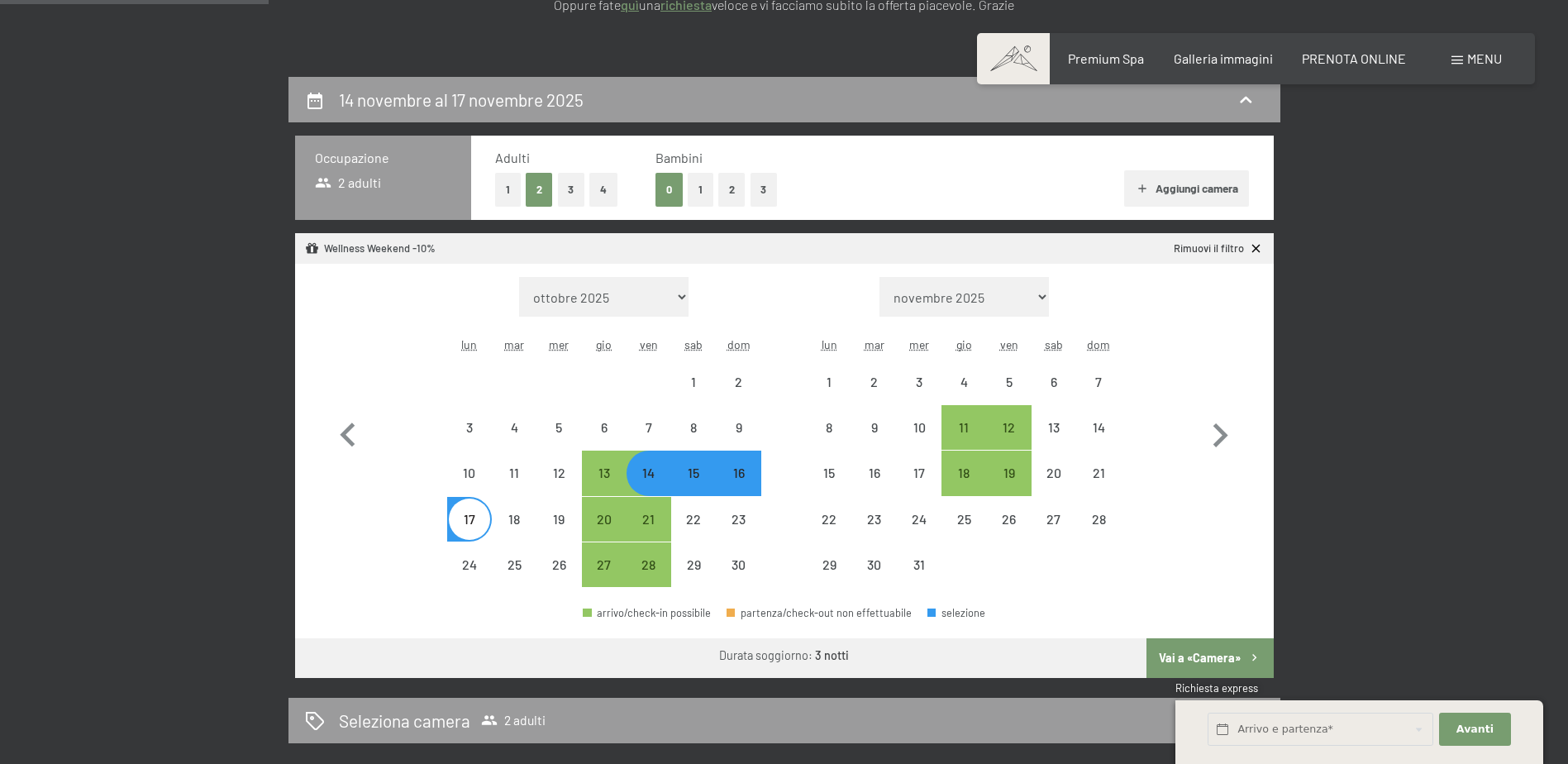
select select "2025-11-01"
select select "2025-12-01"
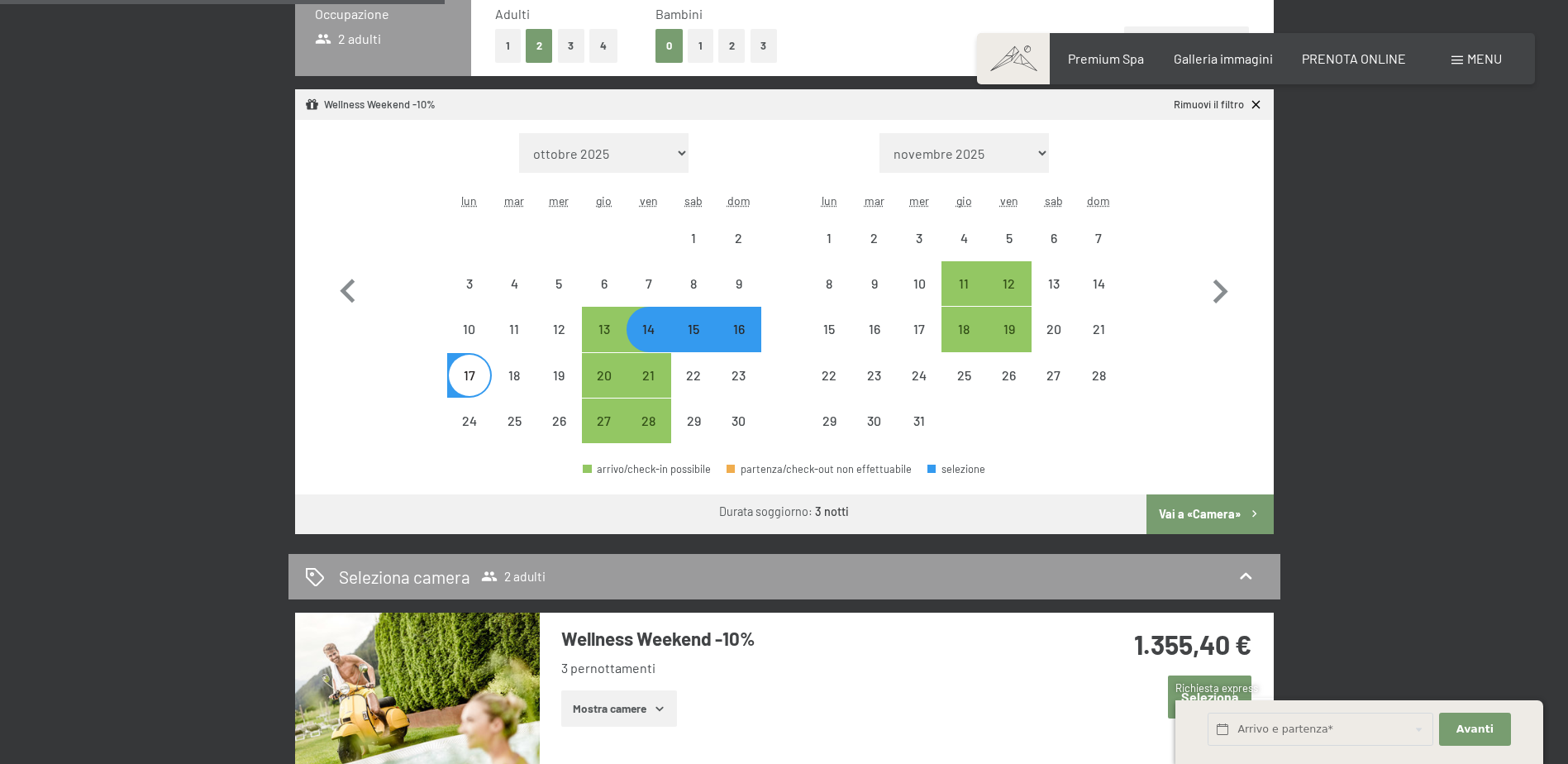
scroll to position [578, 0]
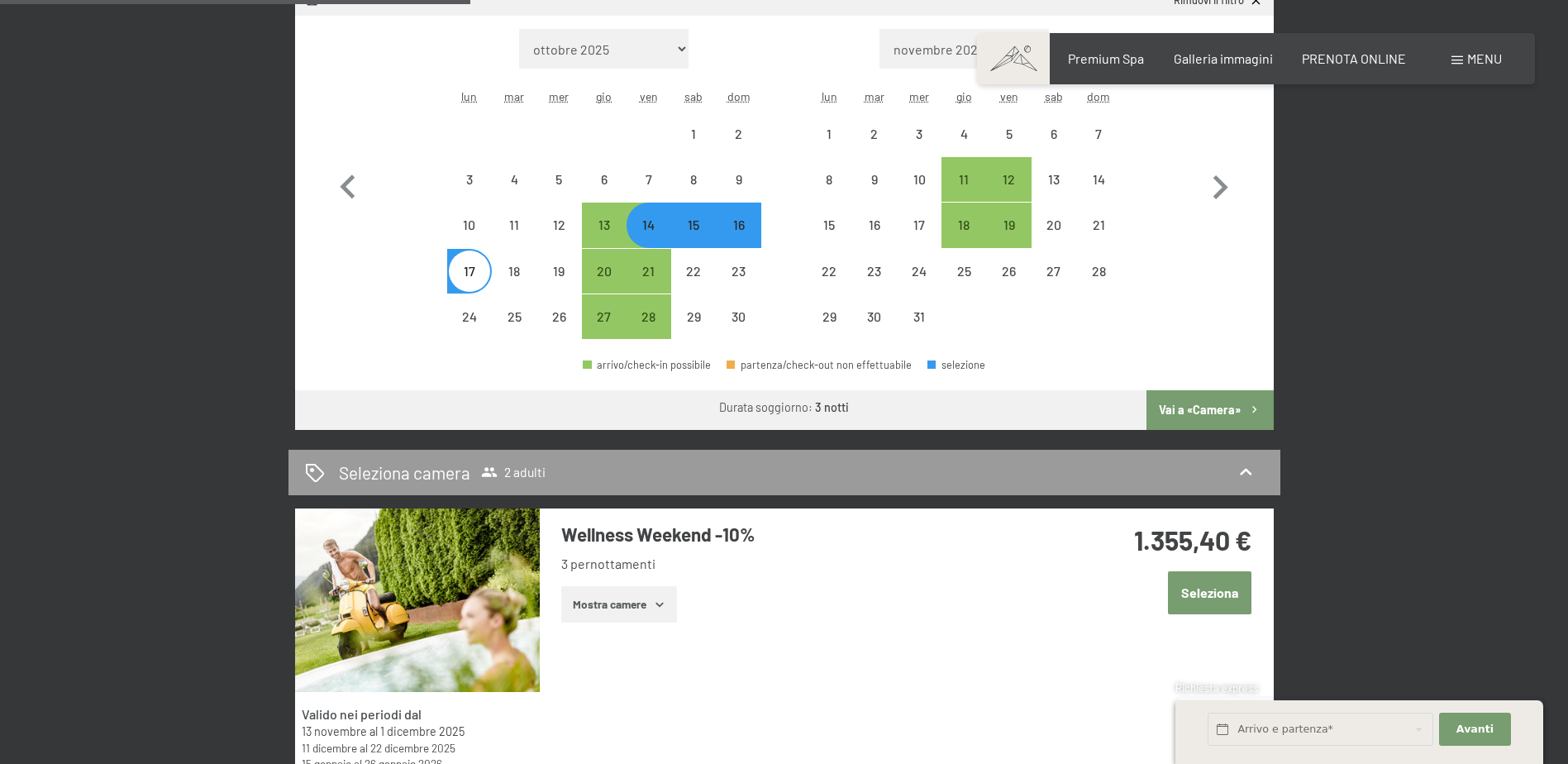
click at [1221, 593] on button "Seleziona" at bounding box center [1209, 592] width 83 height 42
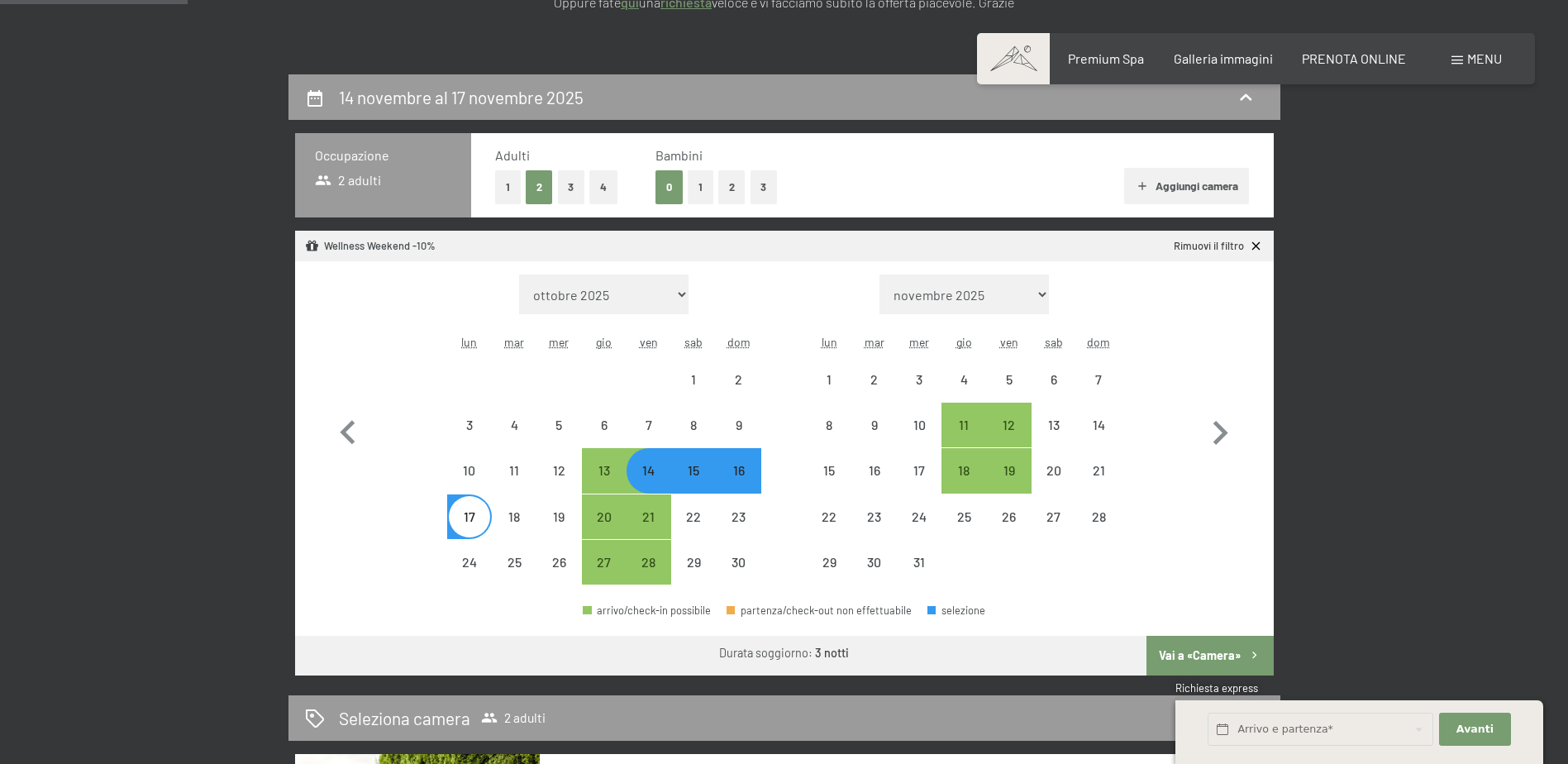
scroll to position [0, 0]
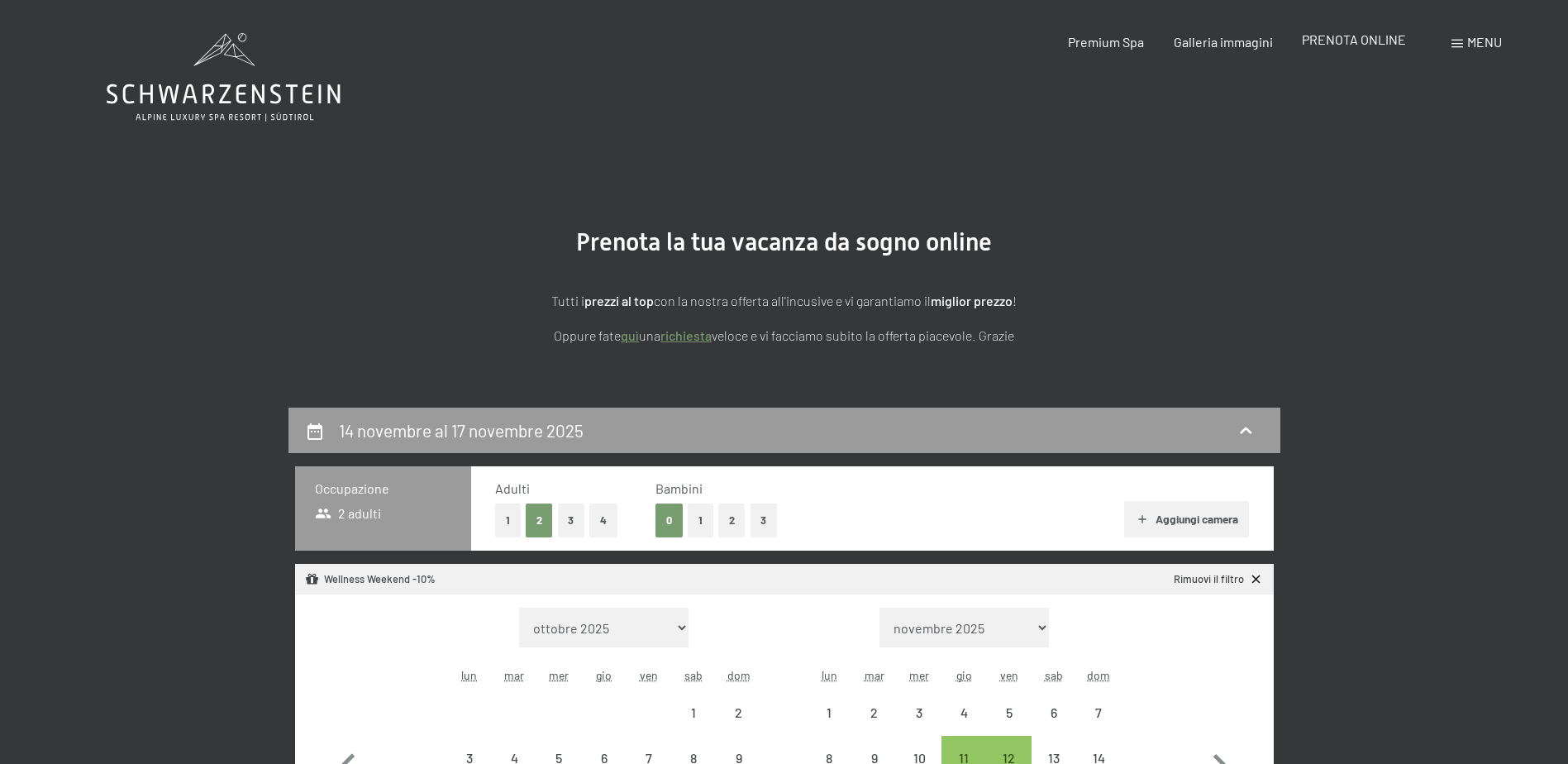
click at [1374, 31] on span "PRENOTA ONLINE" at bounding box center [1354, 39] width 104 height 16
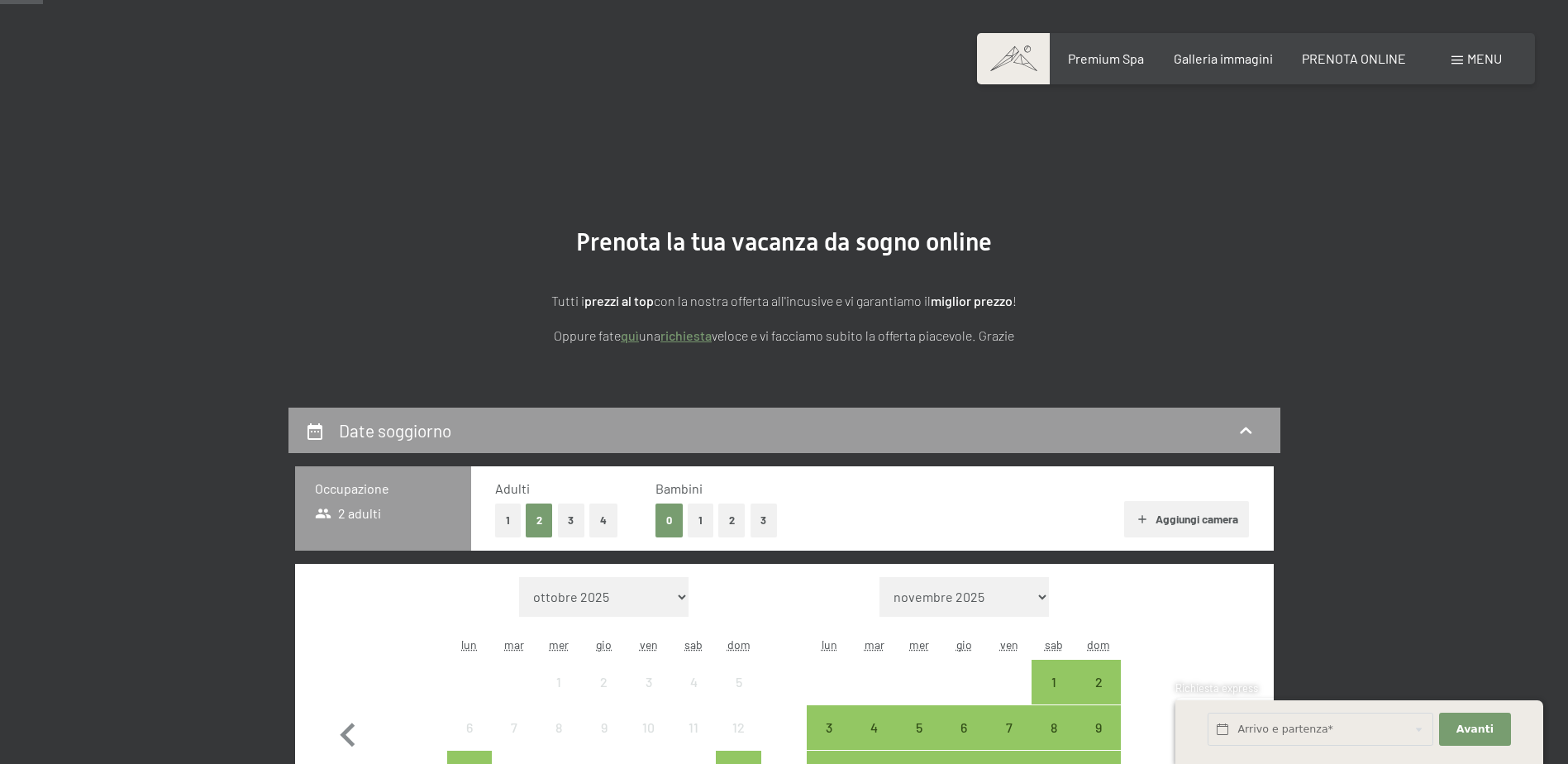
scroll to position [413, 0]
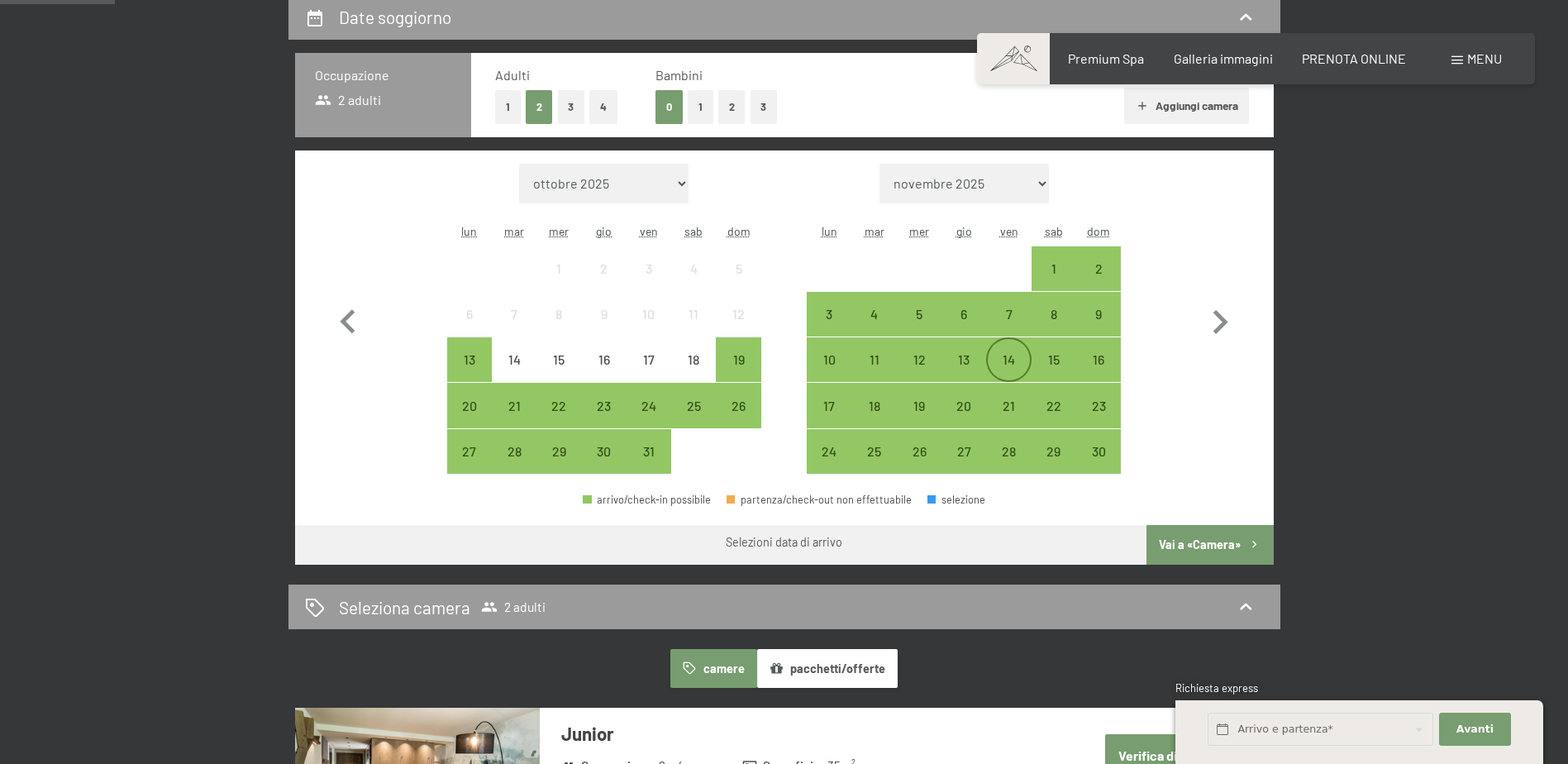
click at [1015, 365] on div "14" at bounding box center [1008, 373] width 42 height 42
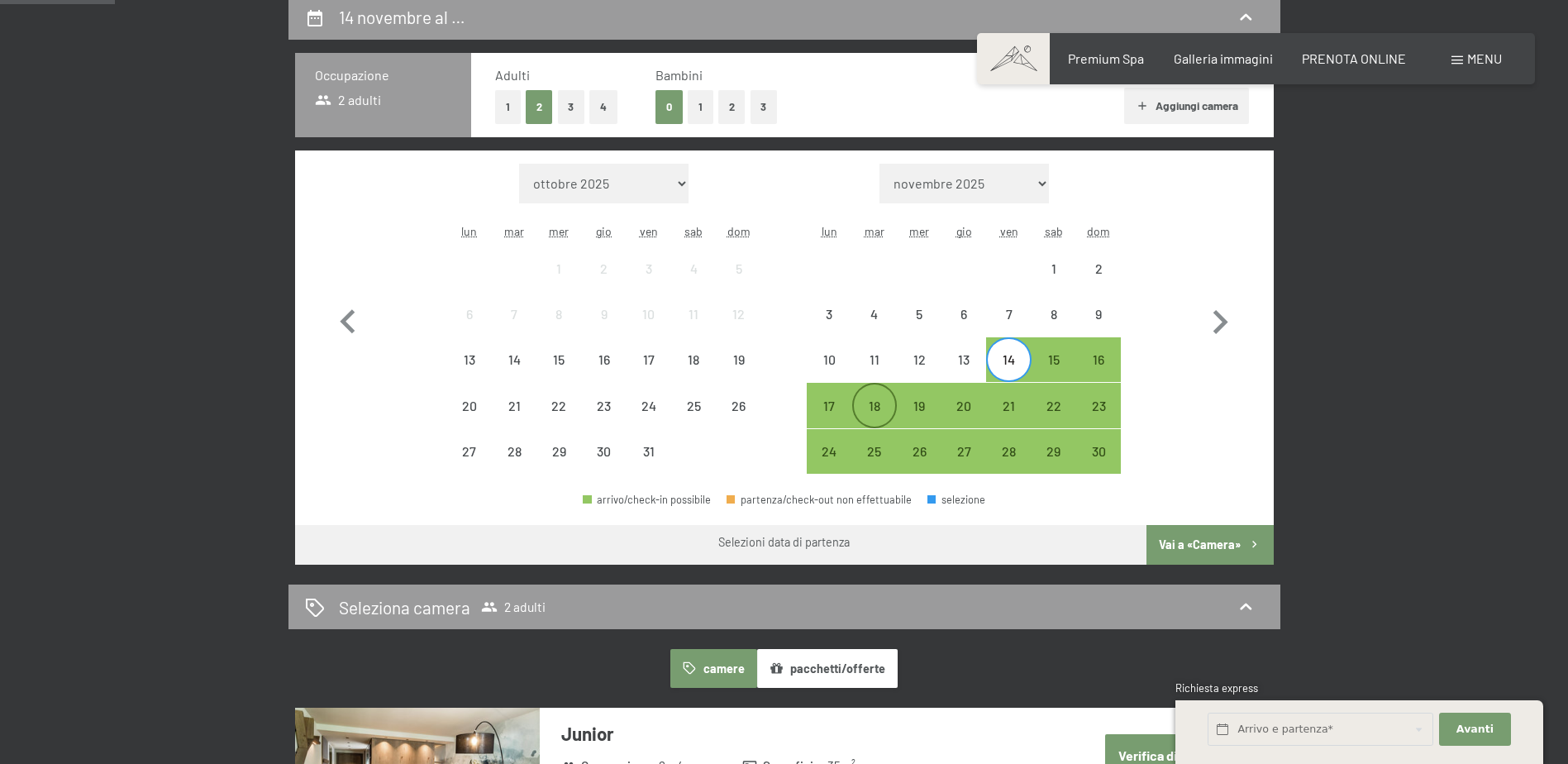
click at [890, 405] on div "18" at bounding box center [874, 419] width 42 height 42
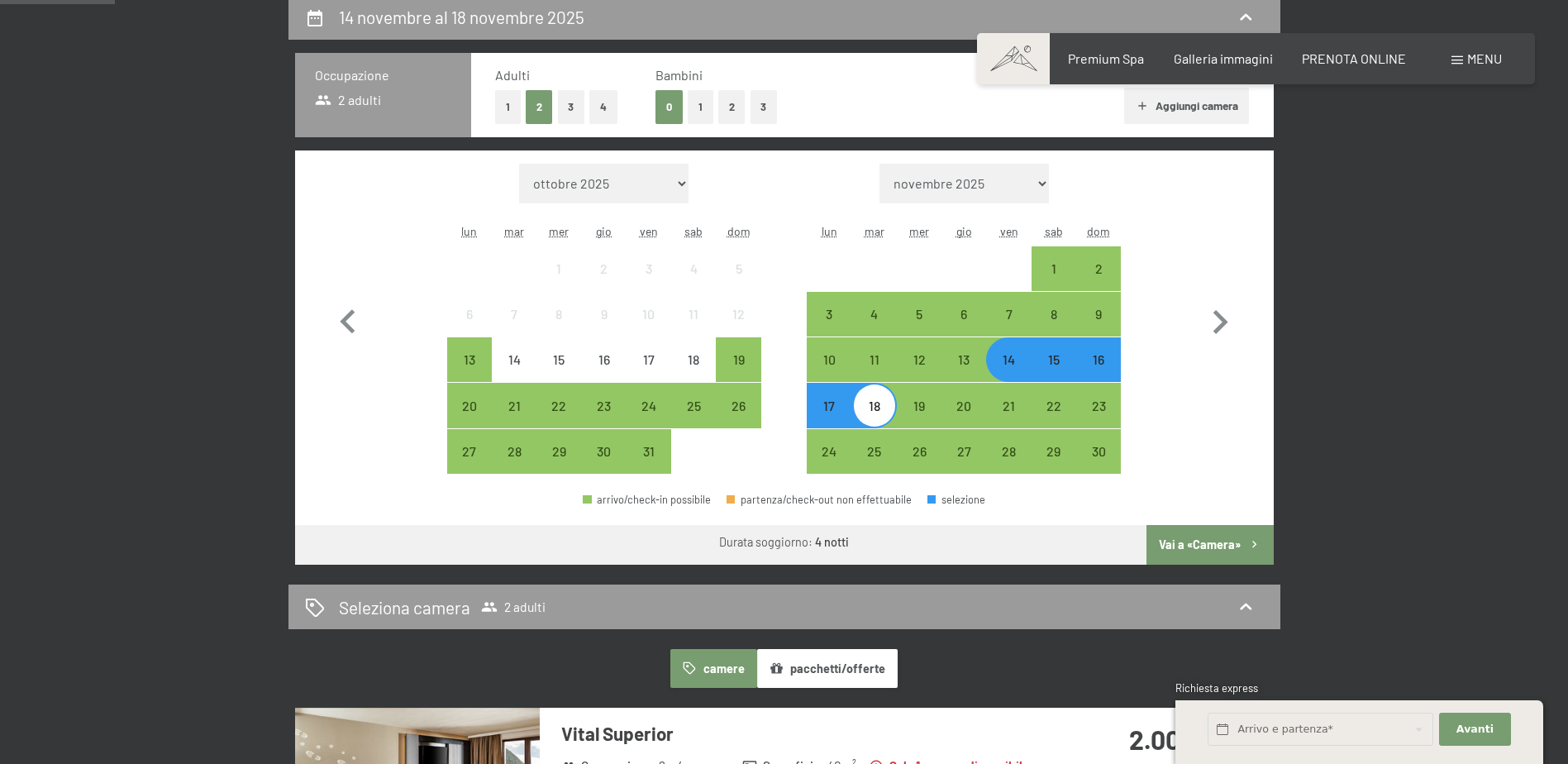
drag, startPoint x: 1184, startPoint y: 559, endPoint x: 1193, endPoint y: 552, distance: 11.4
click at [1185, 555] on button "Vai a «Camera»" at bounding box center [1209, 544] width 127 height 40
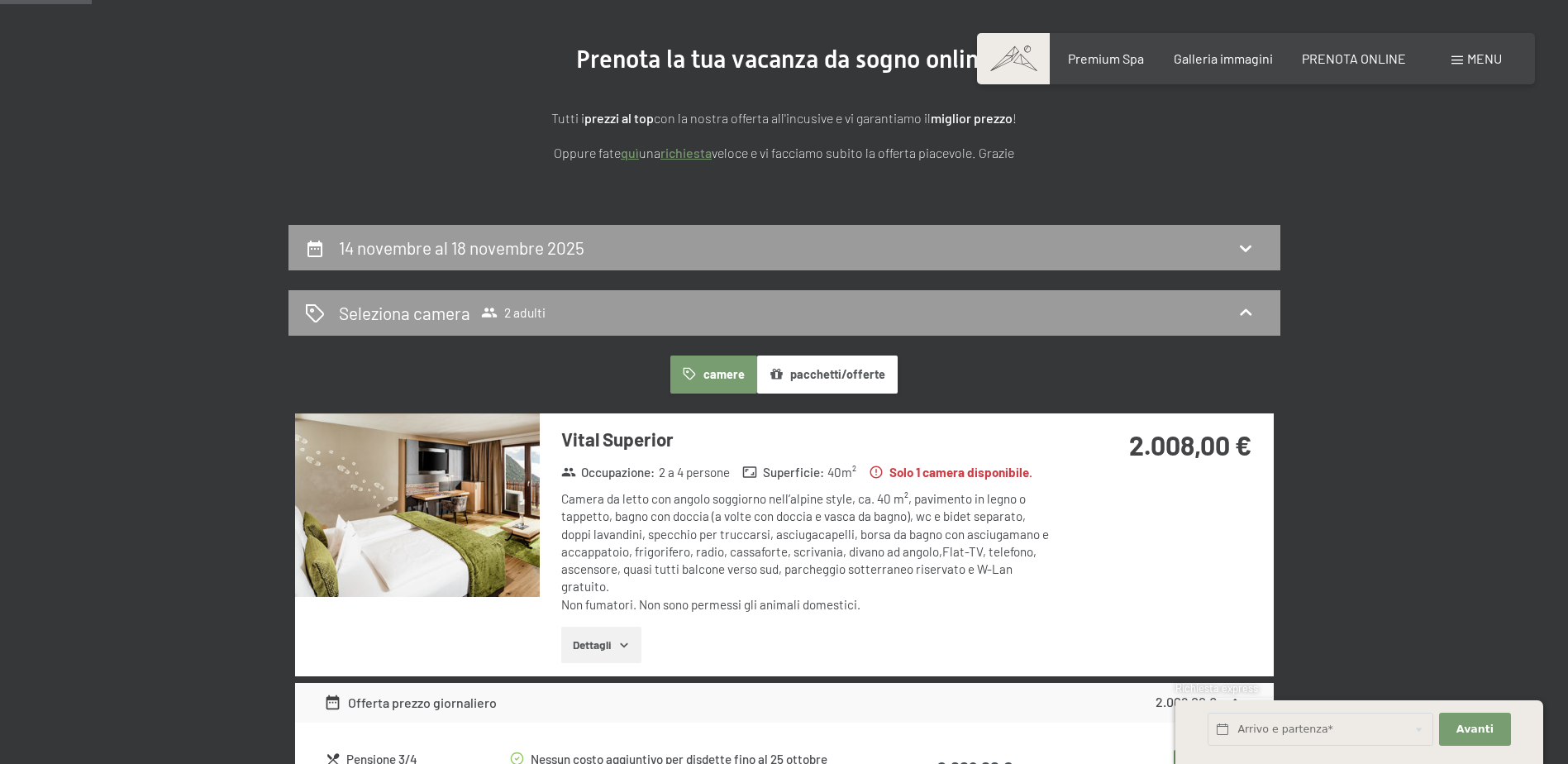
scroll to position [77, 0]
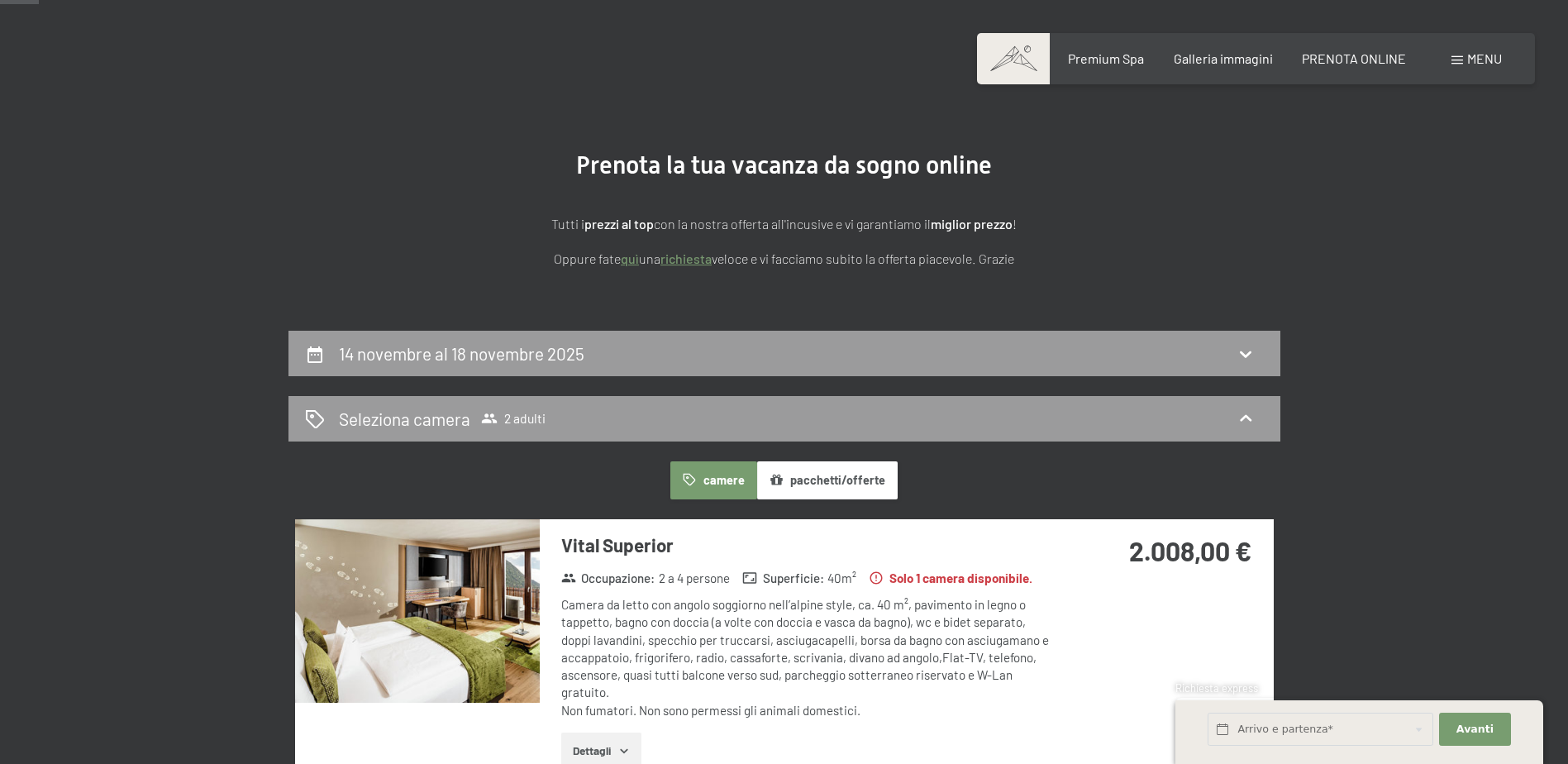
click at [1143, 67] on div "Prenotazione Richiesta Premium Spa Galleria immagini PRENOTA ONLINE Menu DE IT …" at bounding box center [1256, 59] width 492 height 18
click at [1116, 60] on span "Premium Spa" at bounding box center [1106, 55] width 76 height 16
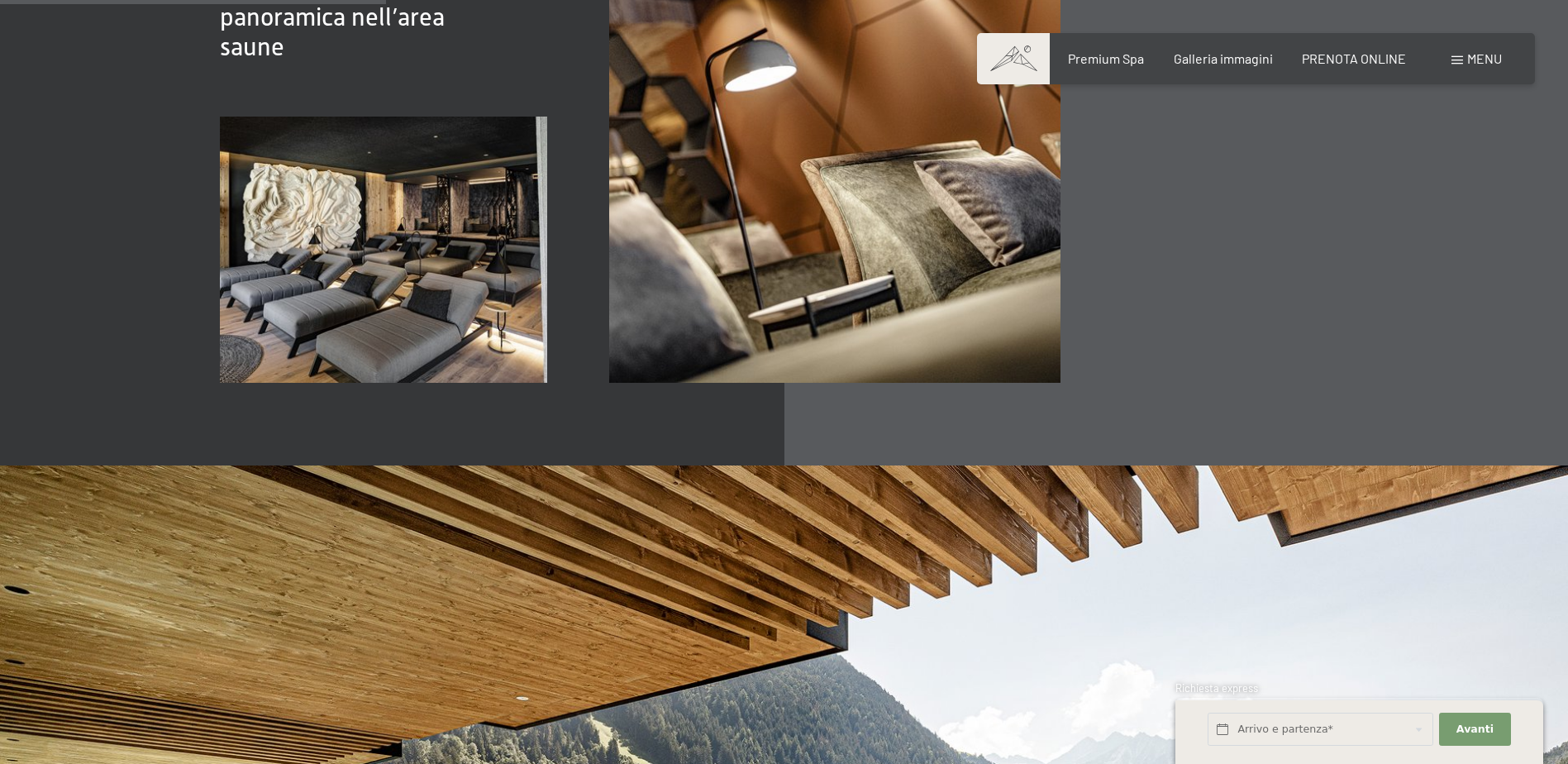
scroll to position [2810, 0]
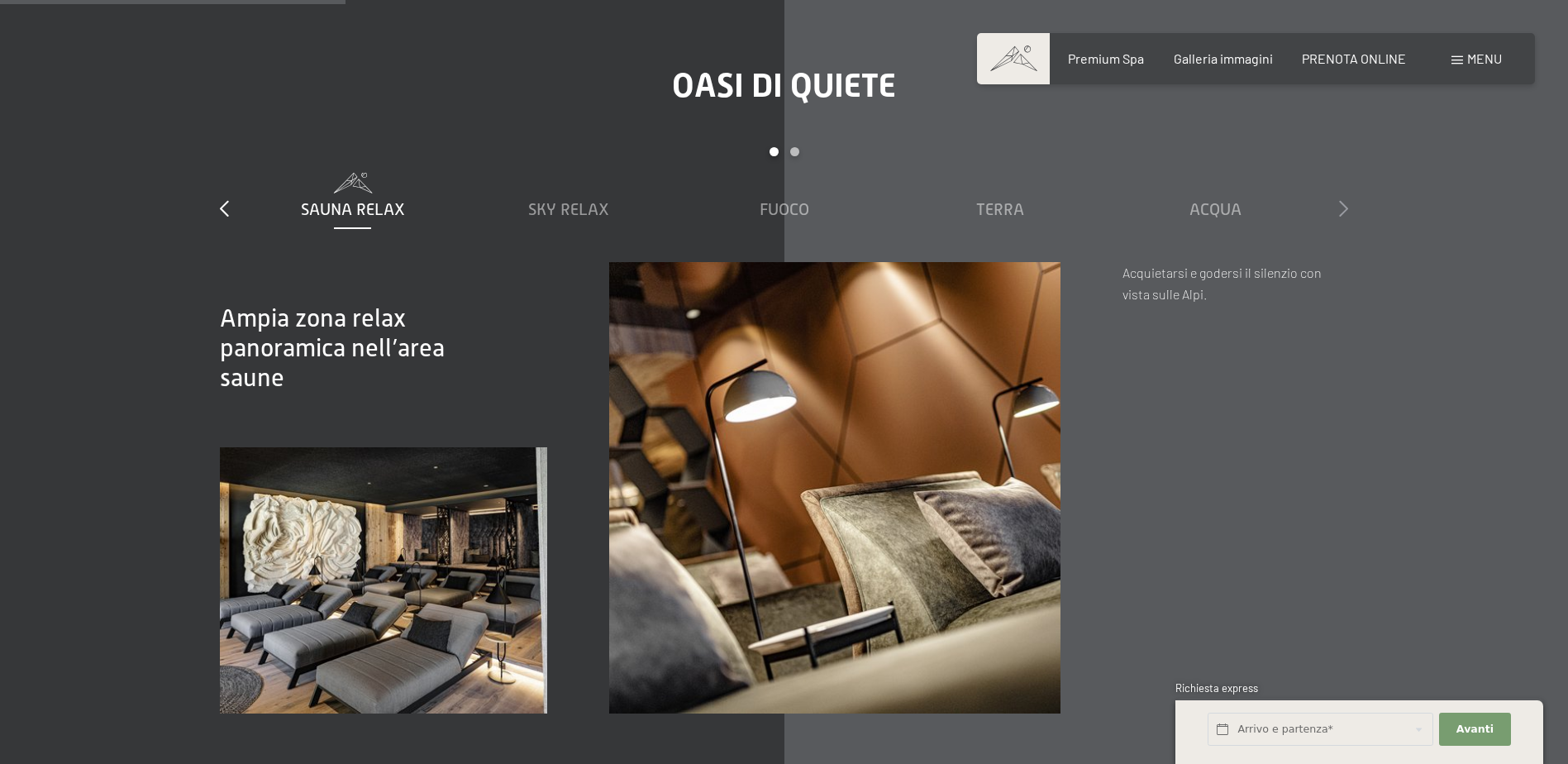
click at [1347, 200] on icon at bounding box center [1343, 209] width 9 height 17
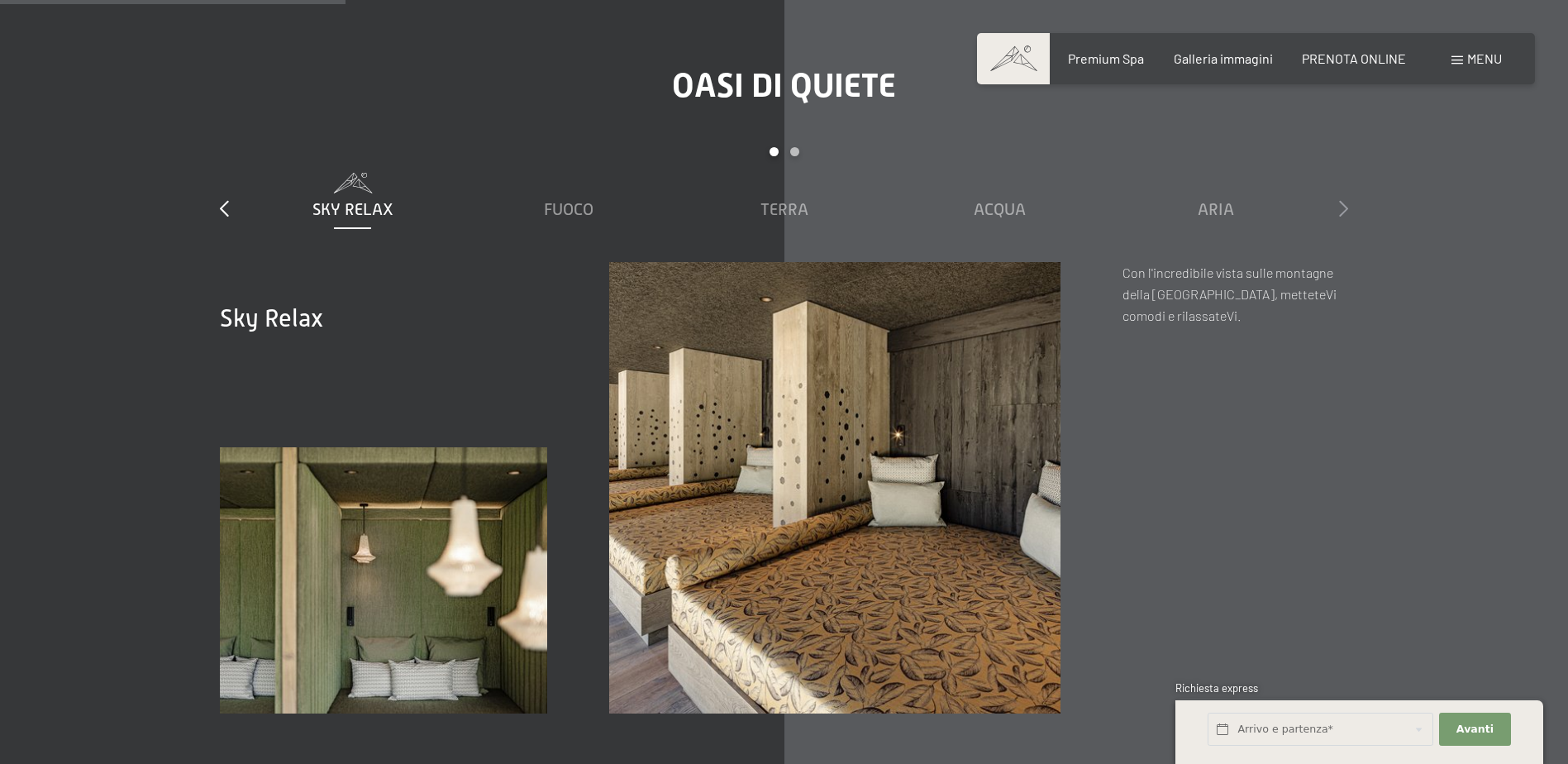
click at [1343, 200] on icon at bounding box center [1343, 209] width 9 height 17
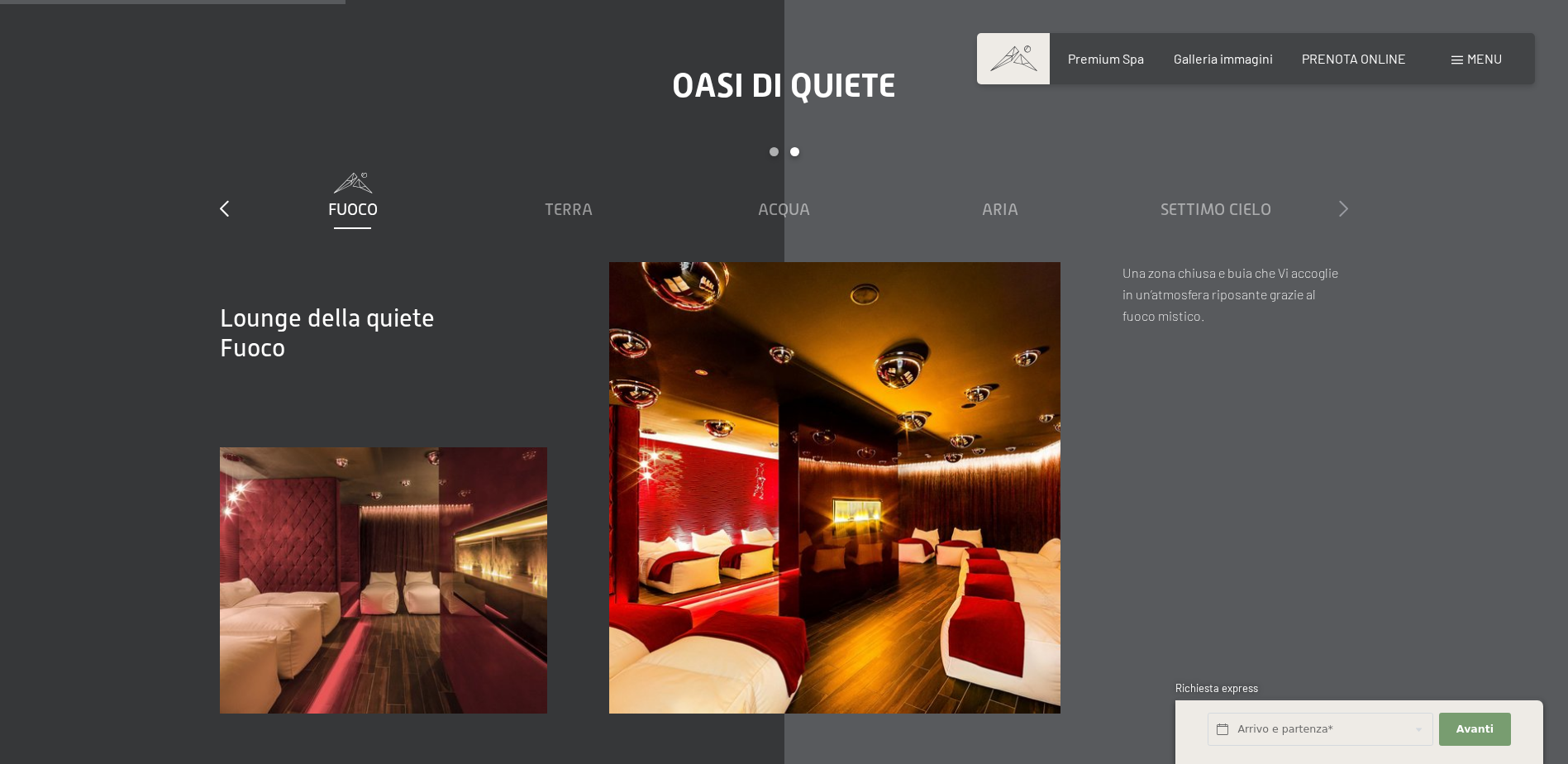
click at [1343, 200] on icon at bounding box center [1343, 209] width 9 height 17
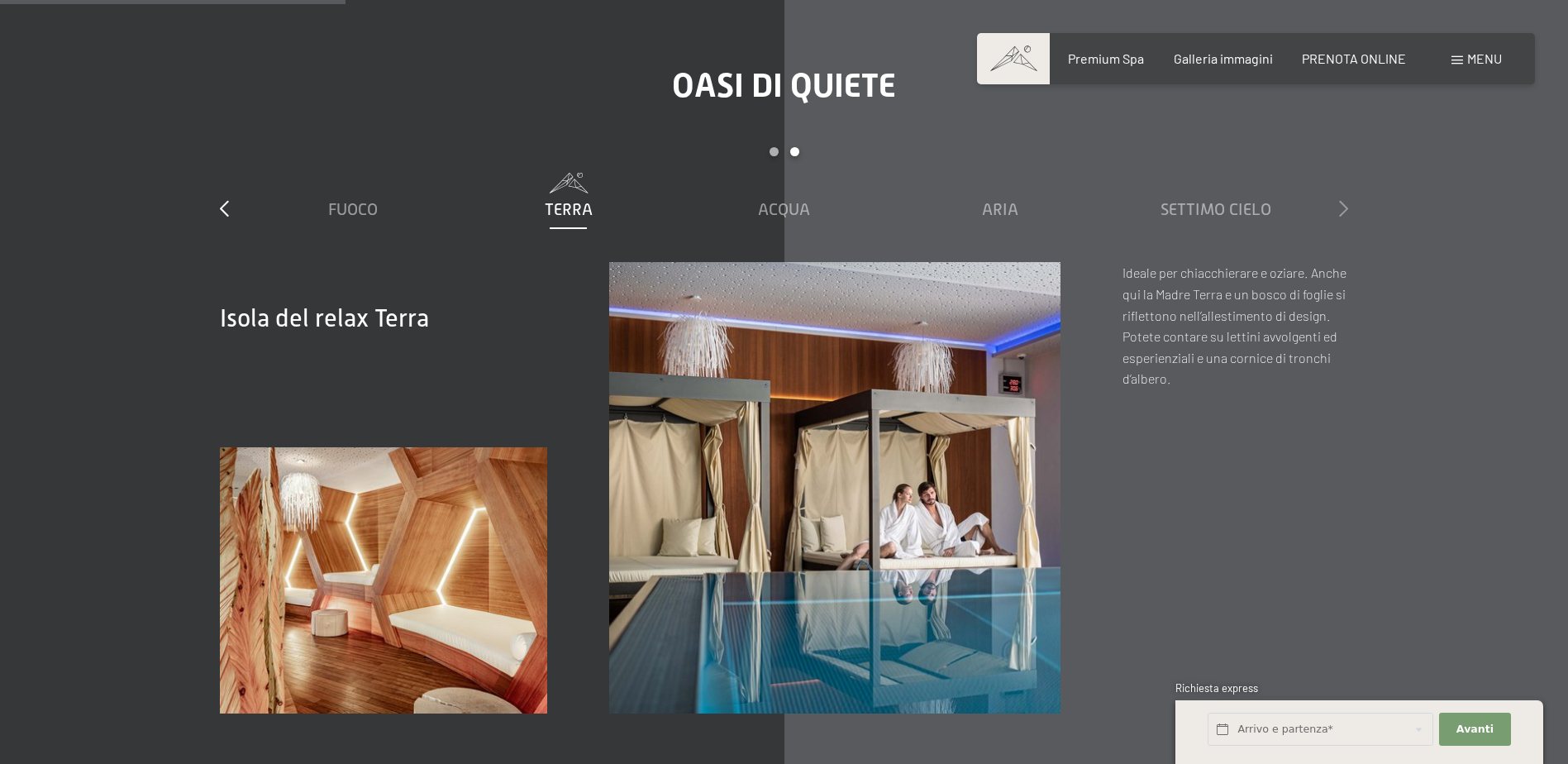
click at [1343, 200] on icon at bounding box center [1343, 209] width 9 height 17
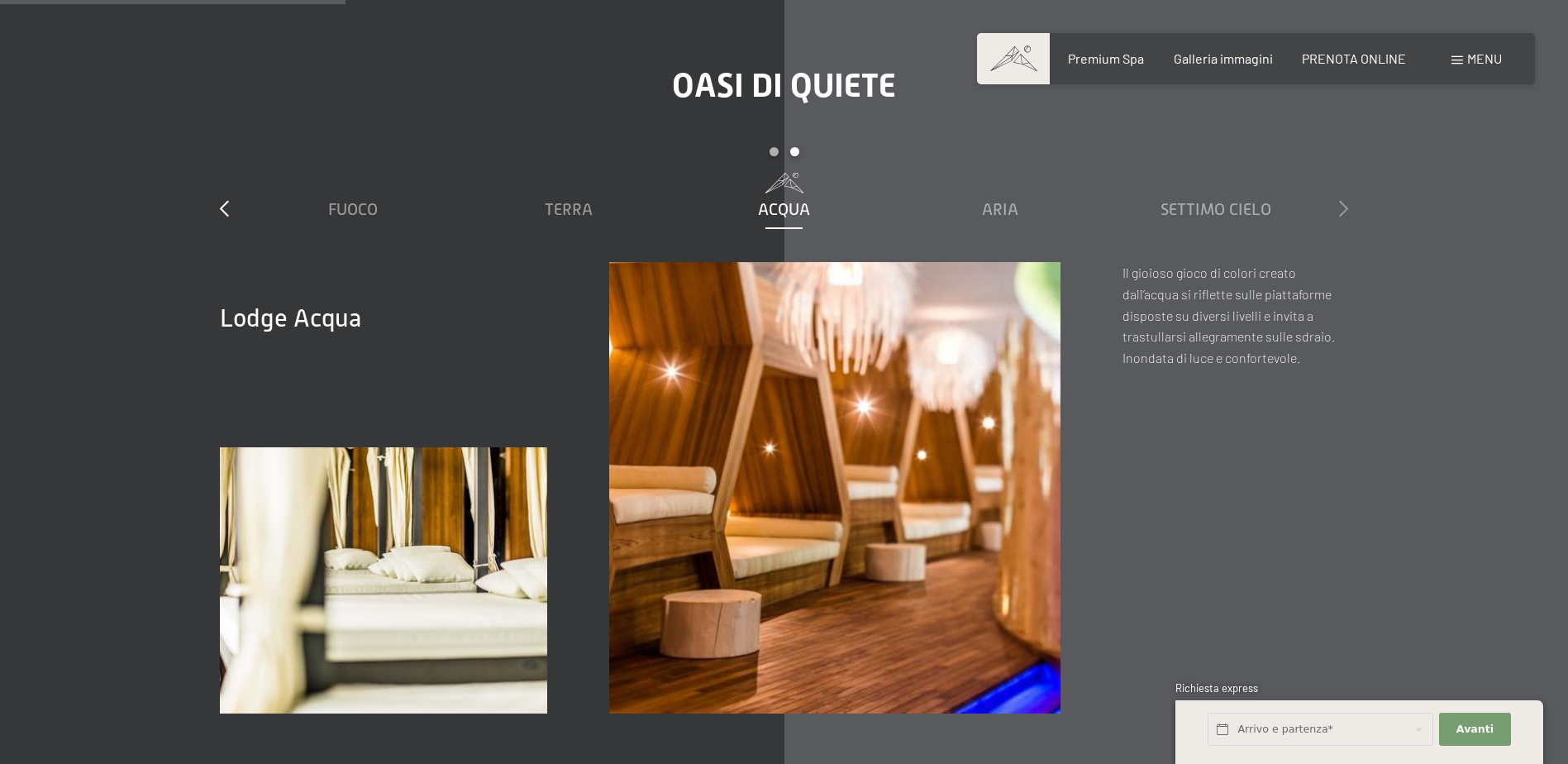
click at [1343, 200] on icon at bounding box center [1343, 209] width 9 height 17
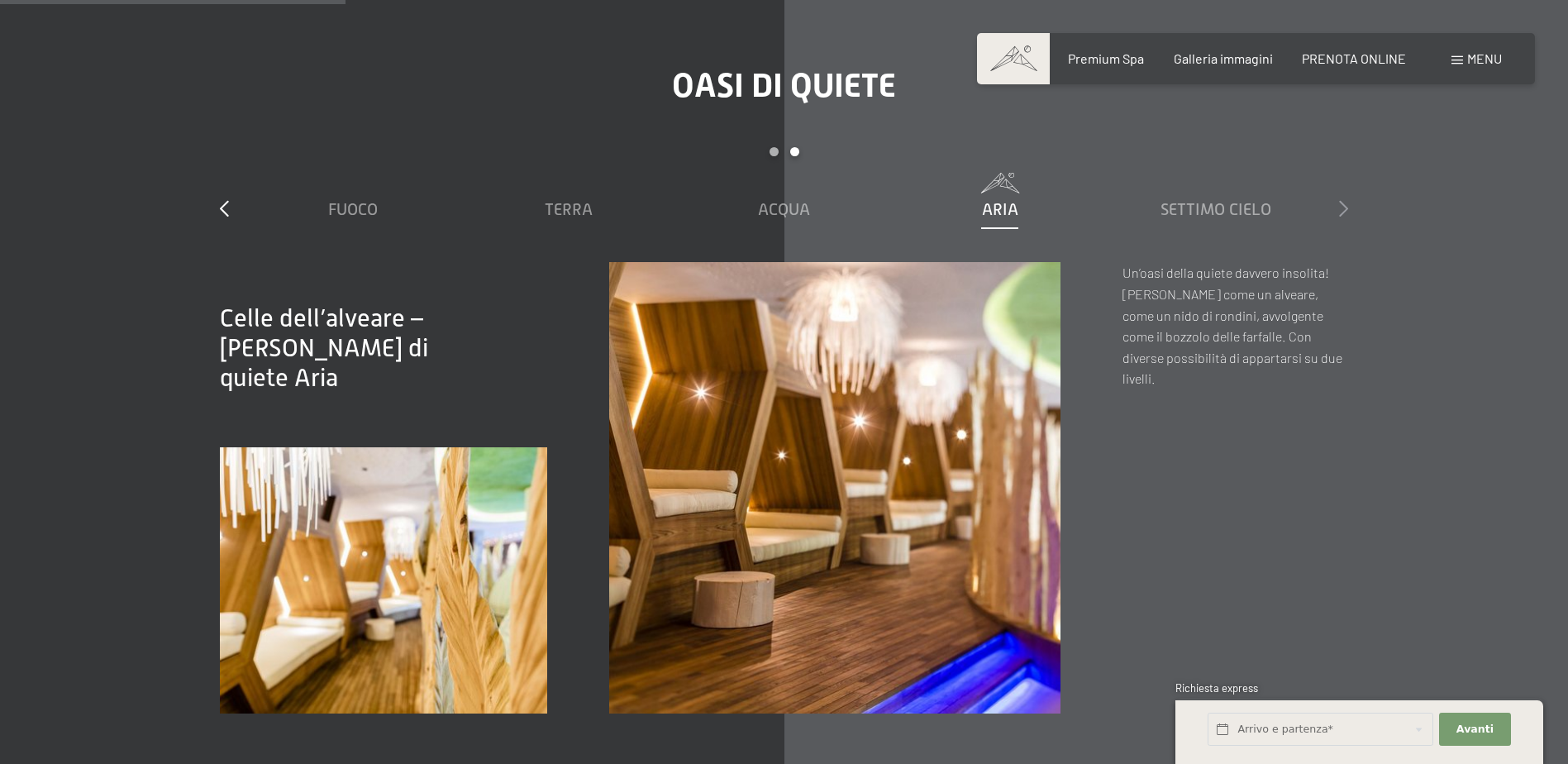
click at [1343, 200] on icon at bounding box center [1343, 209] width 9 height 17
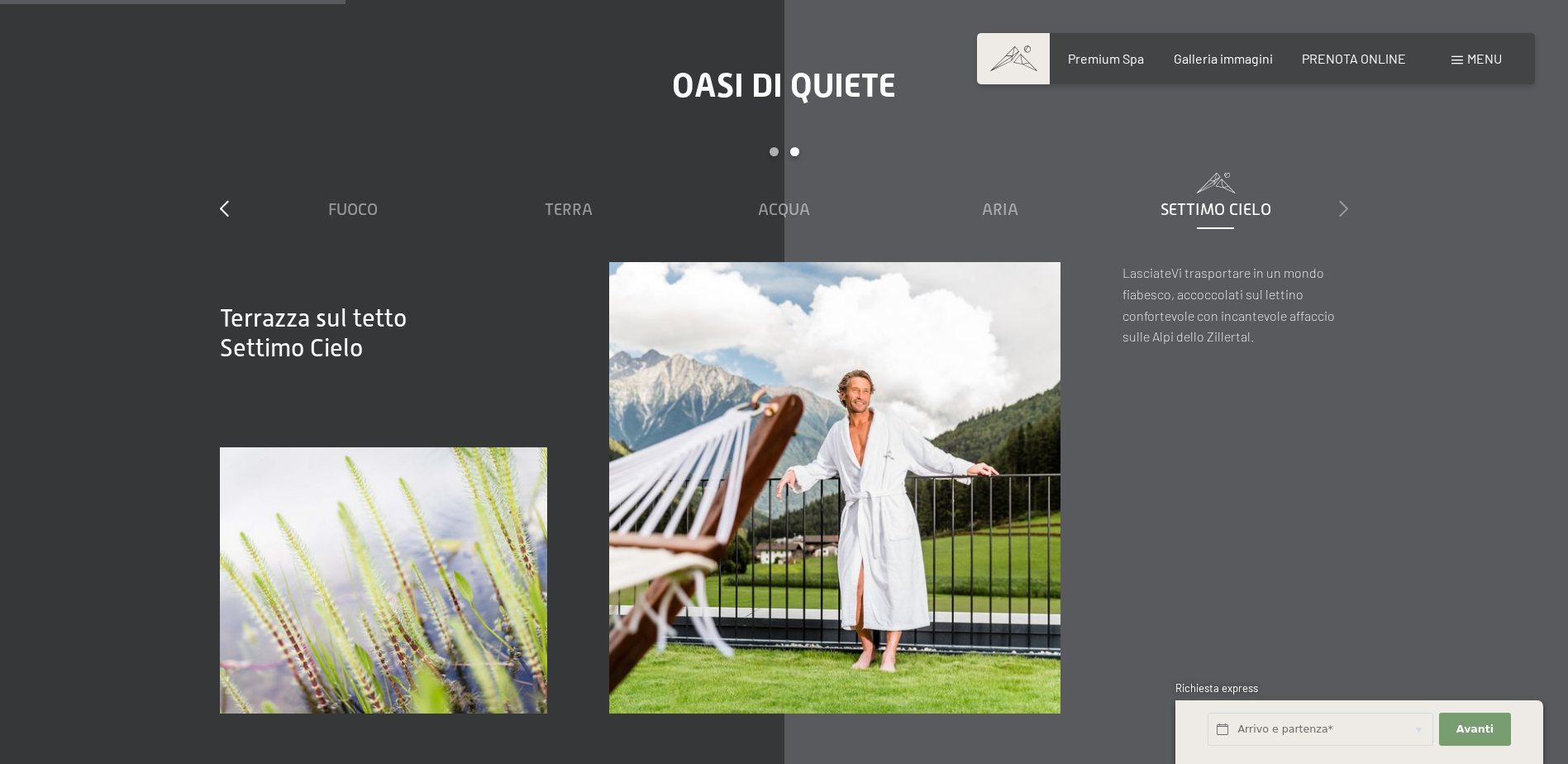
click at [1343, 200] on icon at bounding box center [1343, 209] width 9 height 17
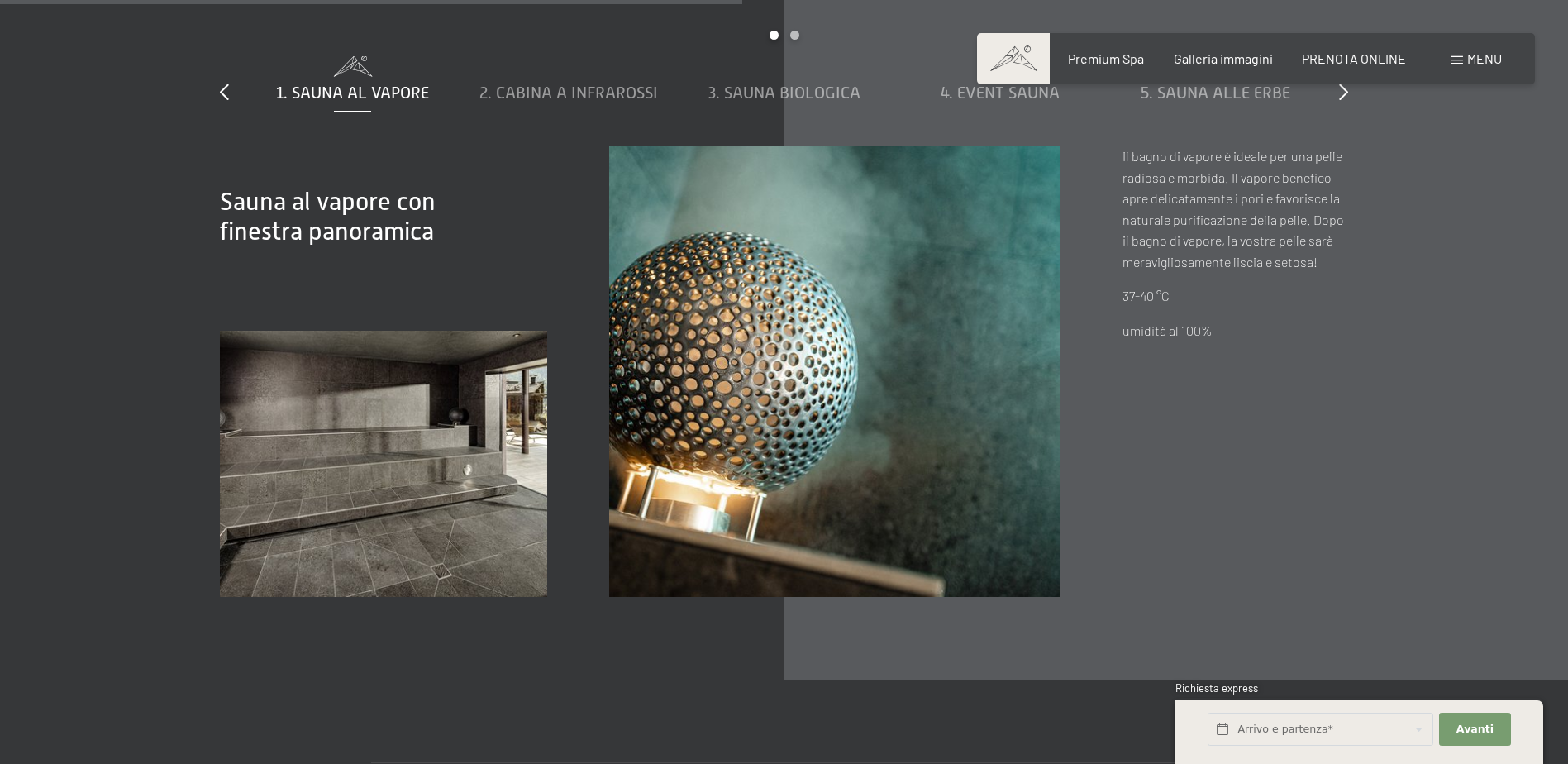
scroll to position [6034, 0]
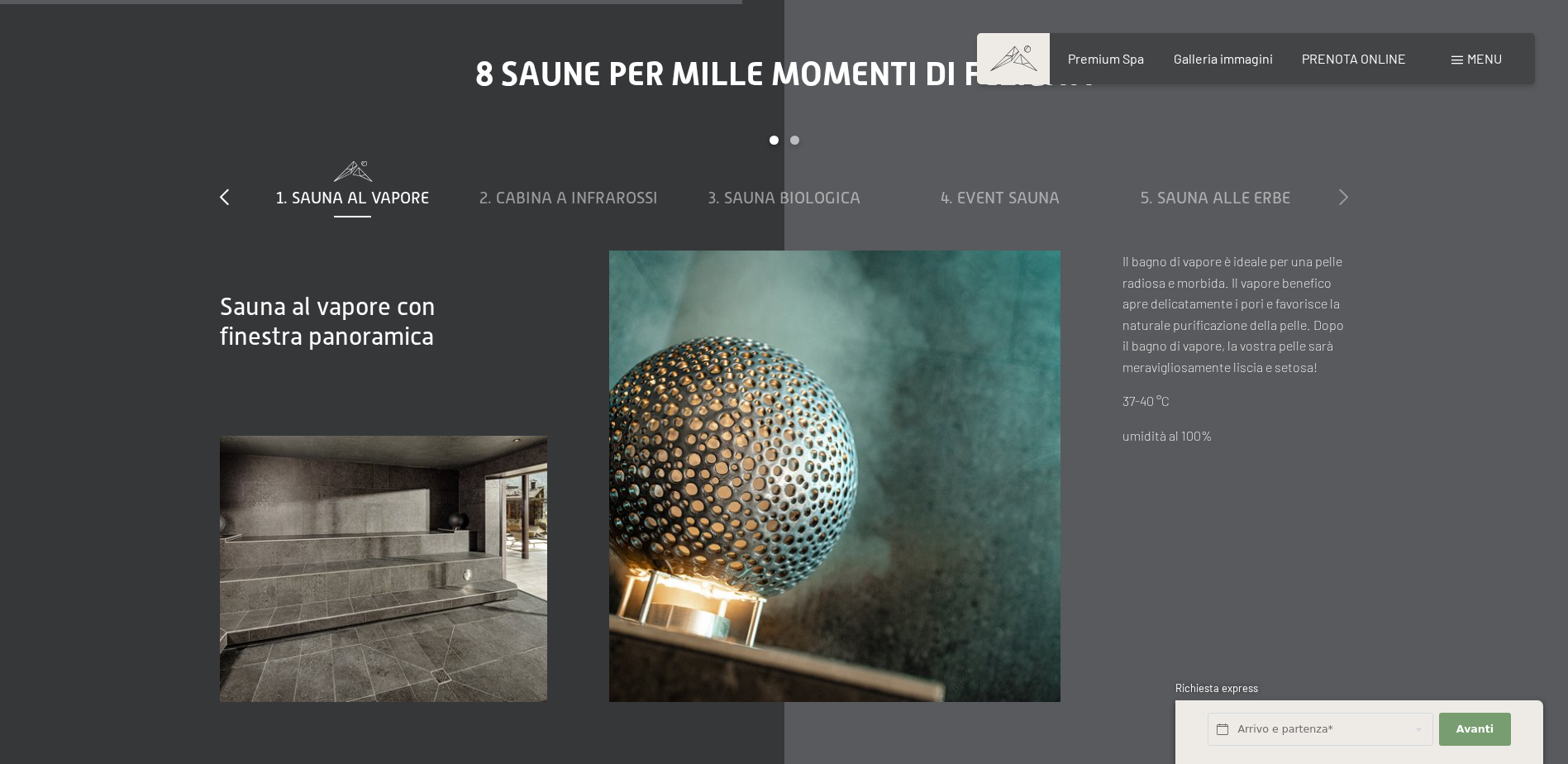
click at [1347, 188] on icon at bounding box center [1343, 197] width 9 height 17
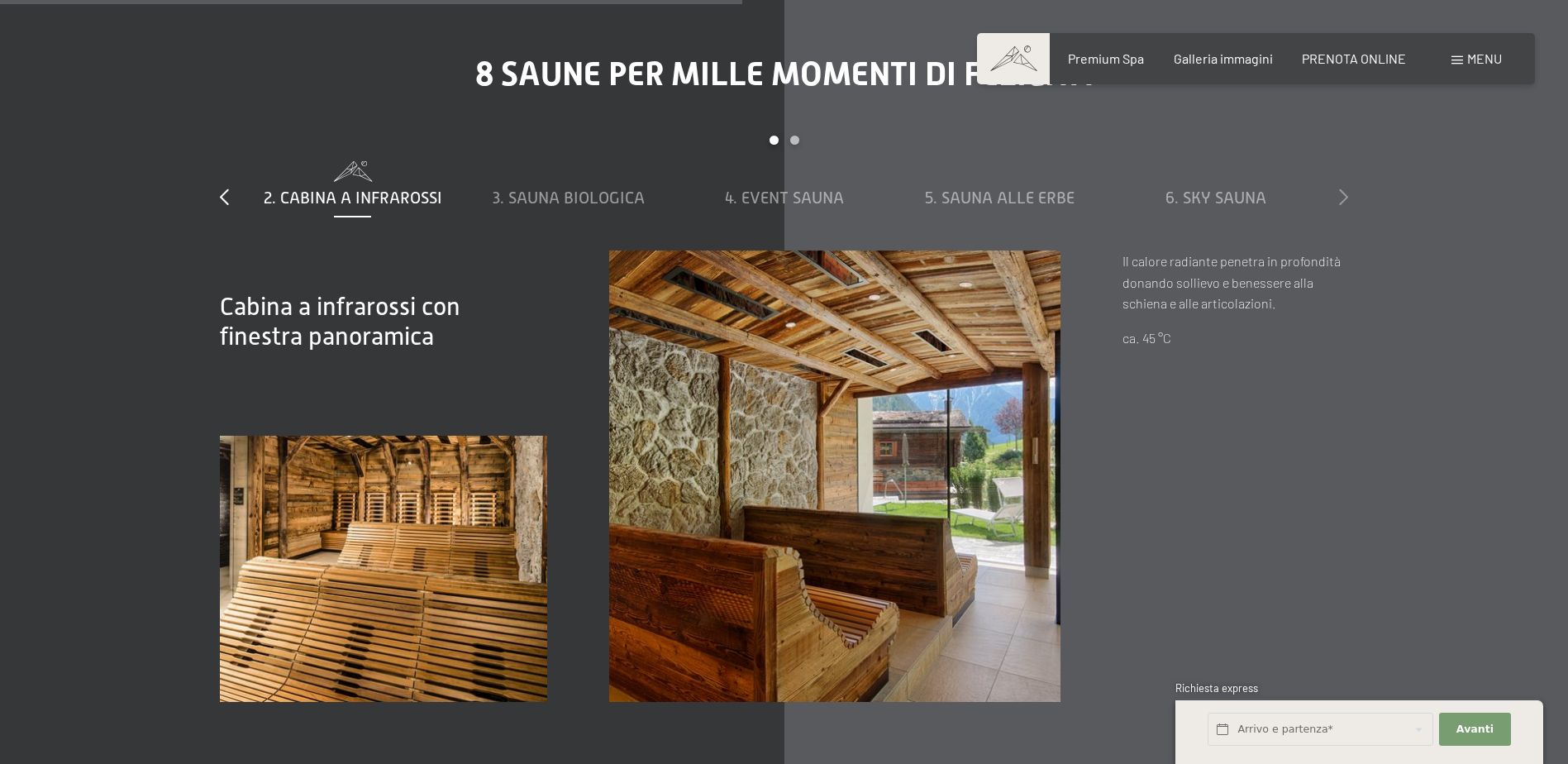
click at [1347, 188] on icon at bounding box center [1343, 197] width 9 height 17
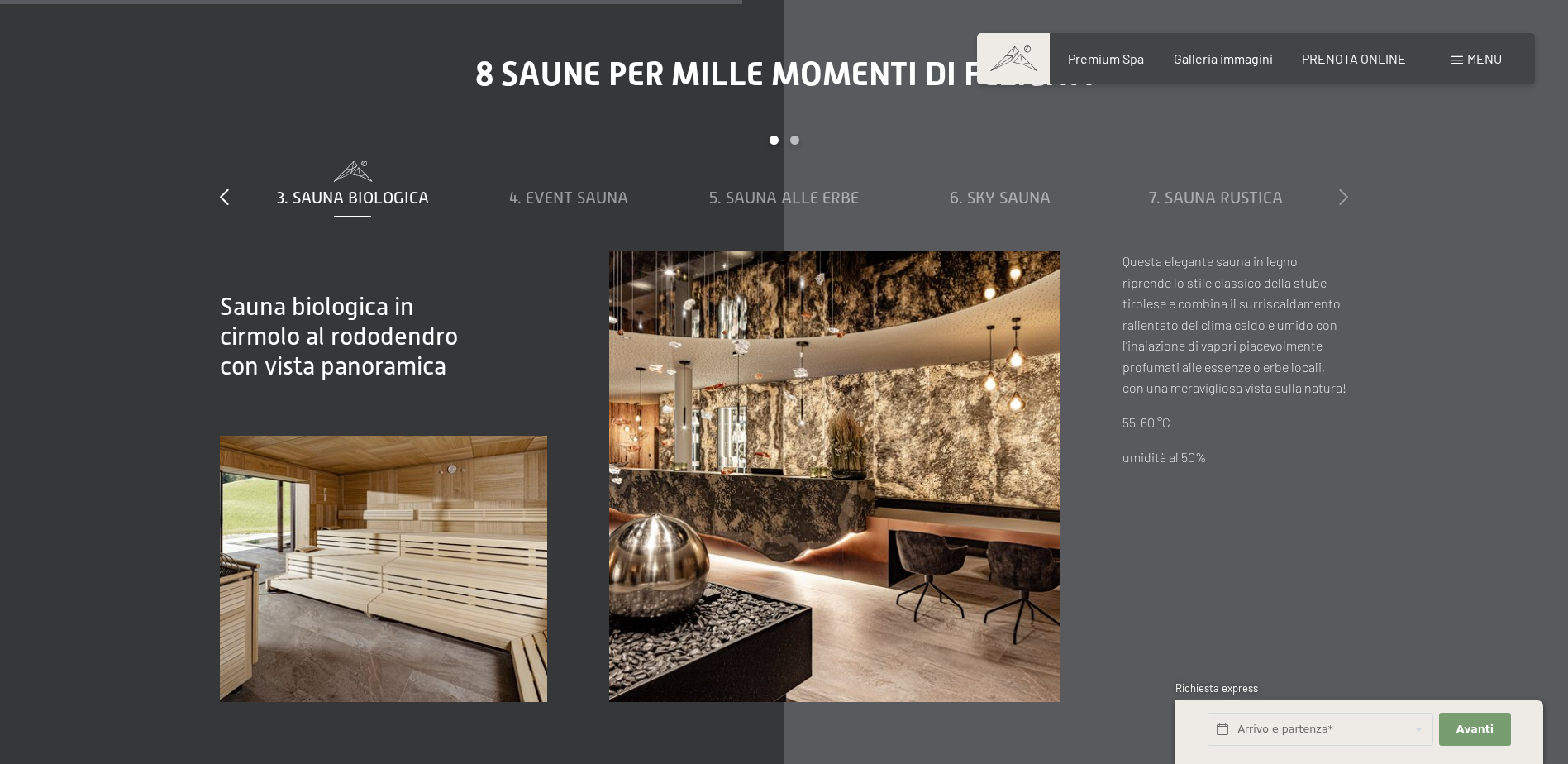
click at [1347, 188] on icon at bounding box center [1343, 197] width 9 height 17
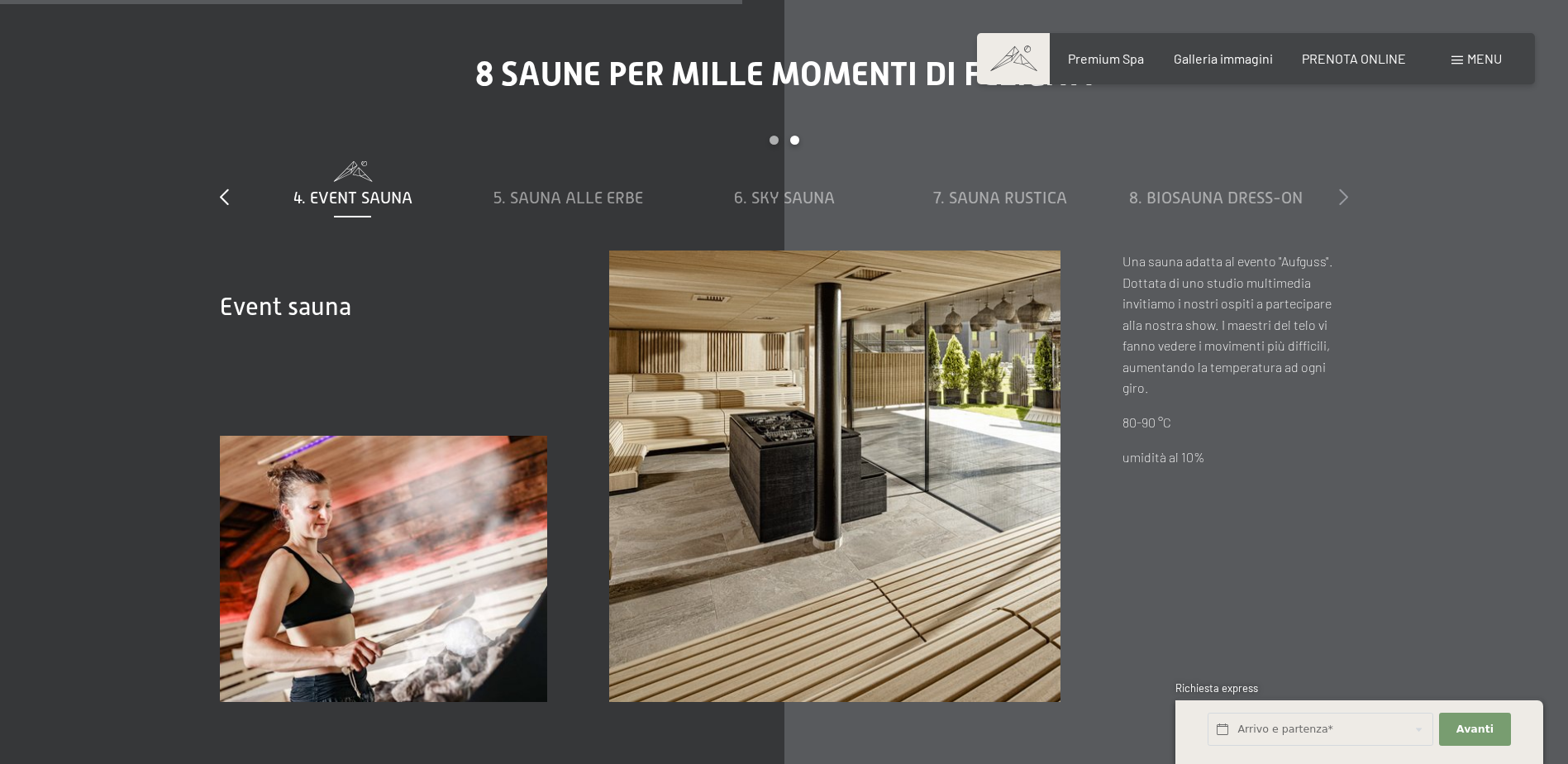
click at [1347, 188] on icon at bounding box center [1343, 197] width 9 height 17
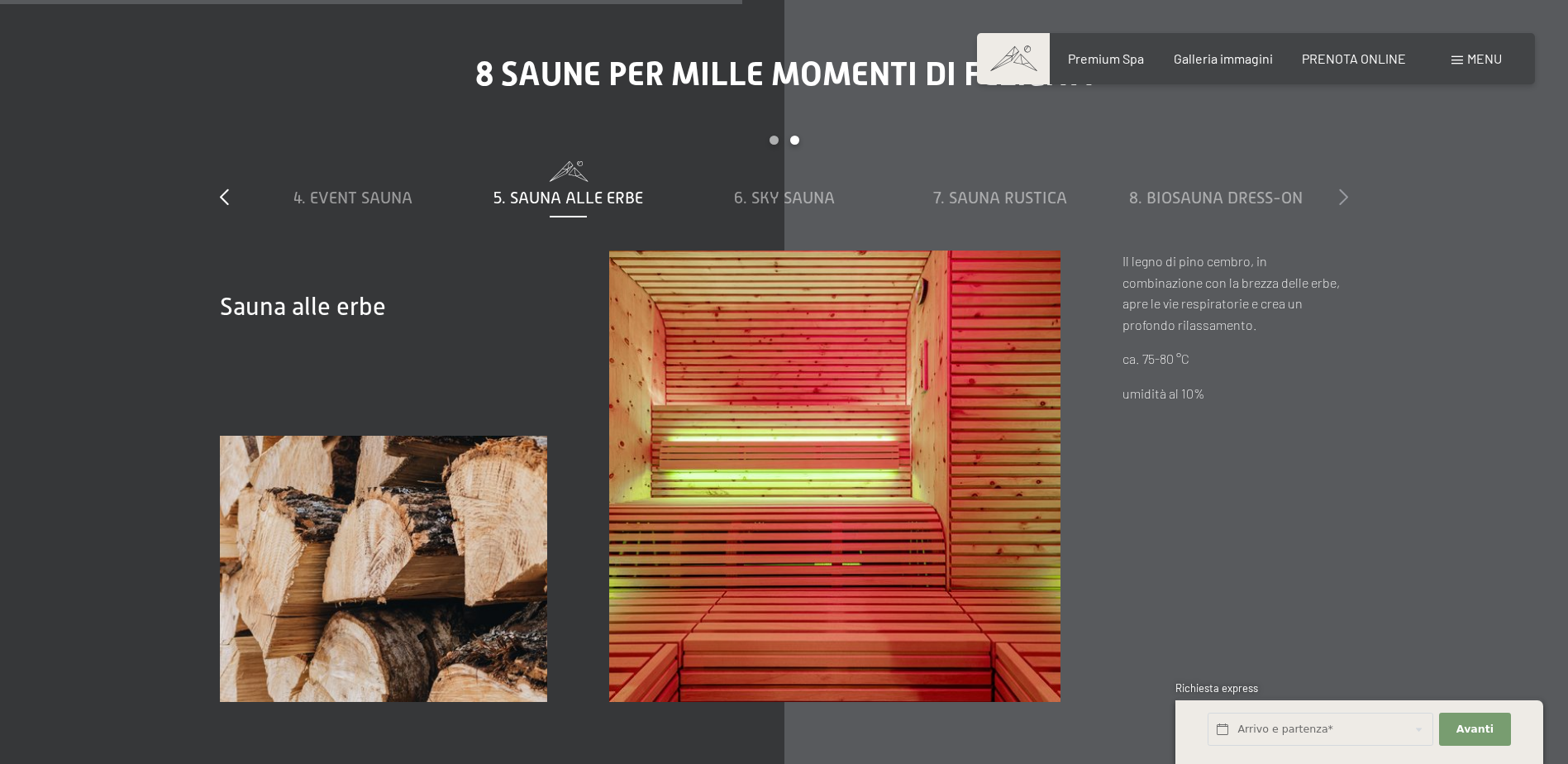
click at [1347, 188] on icon at bounding box center [1343, 197] width 9 height 17
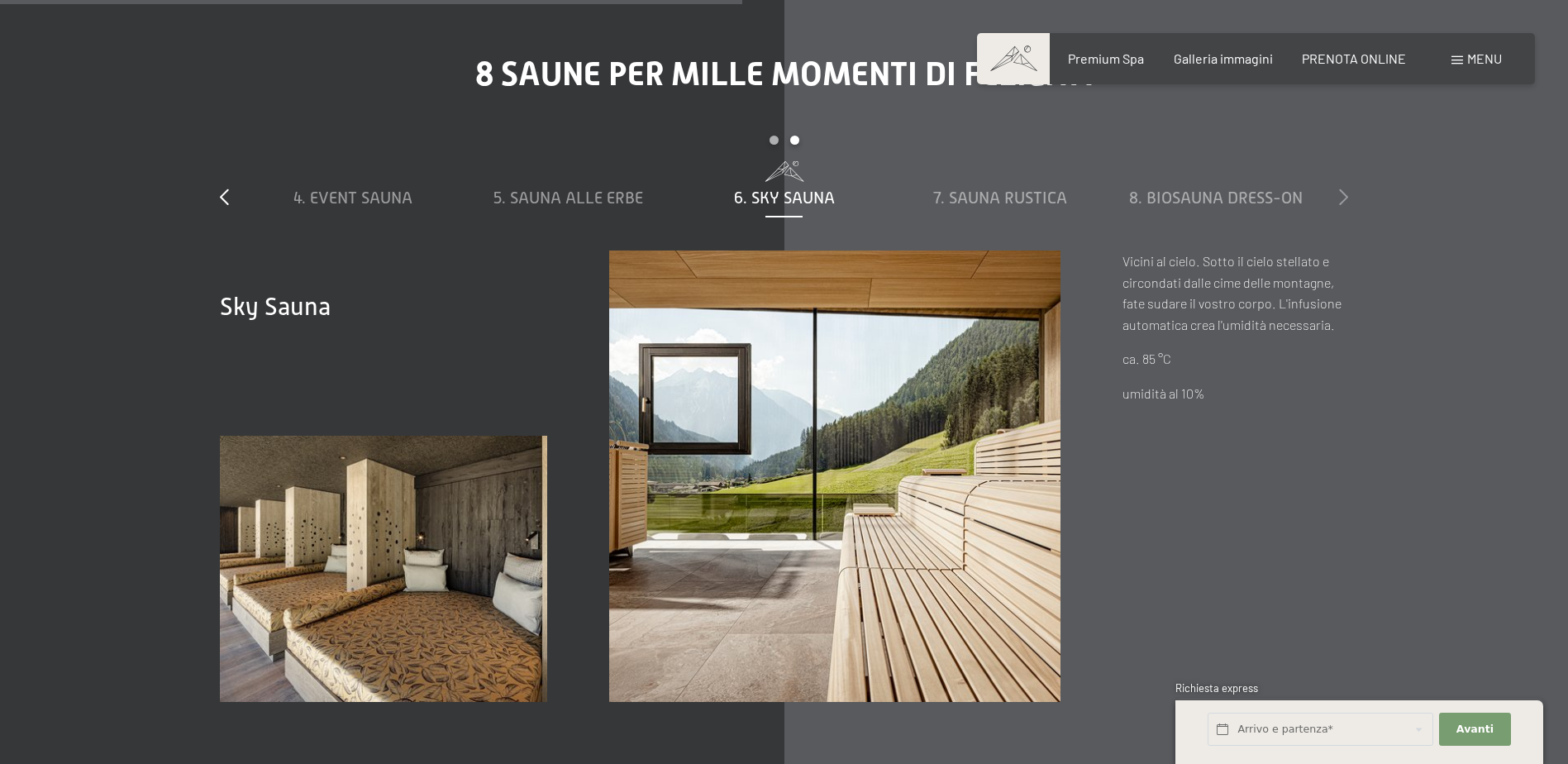
click at [1347, 188] on icon at bounding box center [1343, 197] width 9 height 17
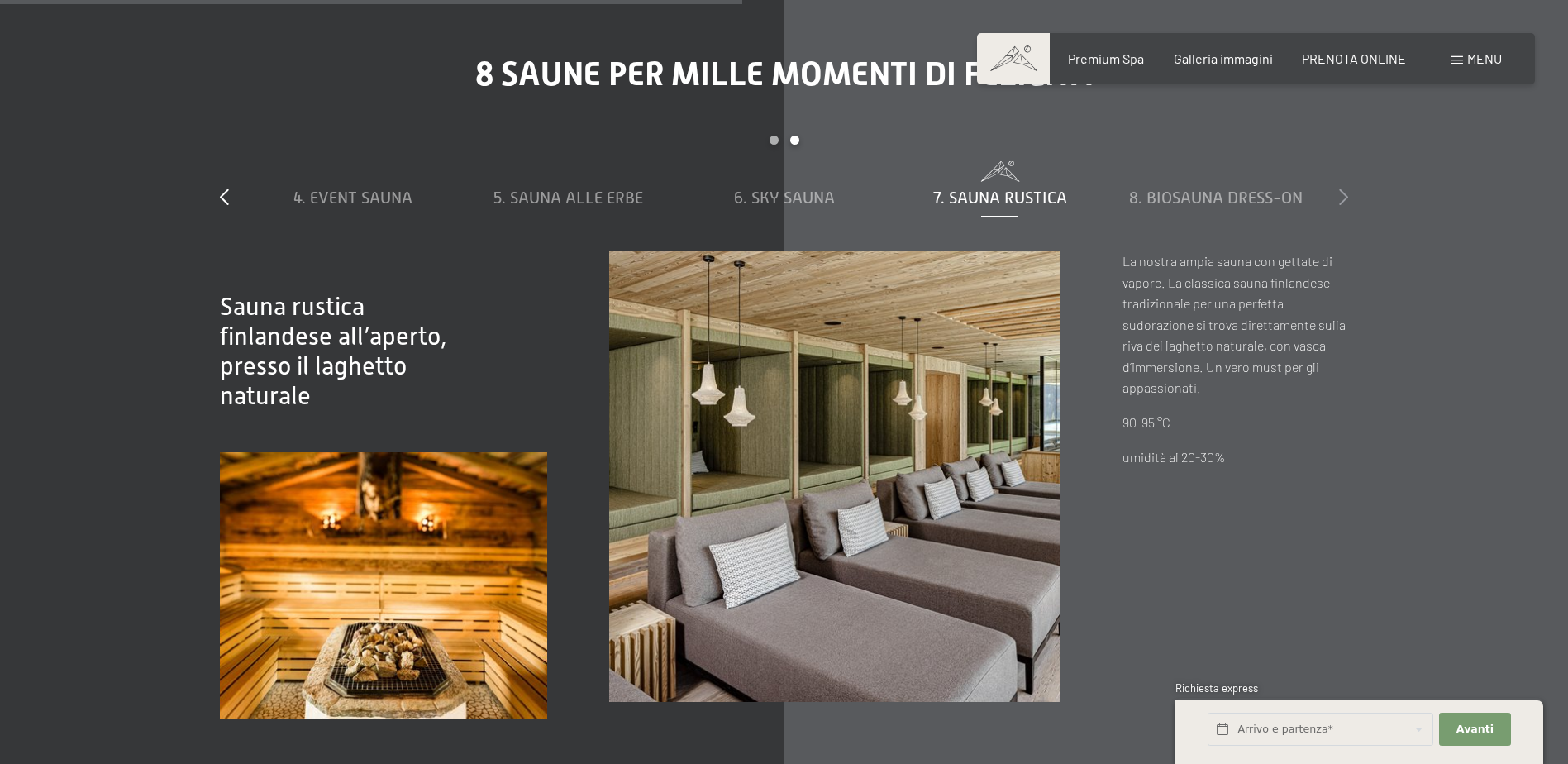
click at [1344, 188] on icon at bounding box center [1343, 197] width 9 height 17
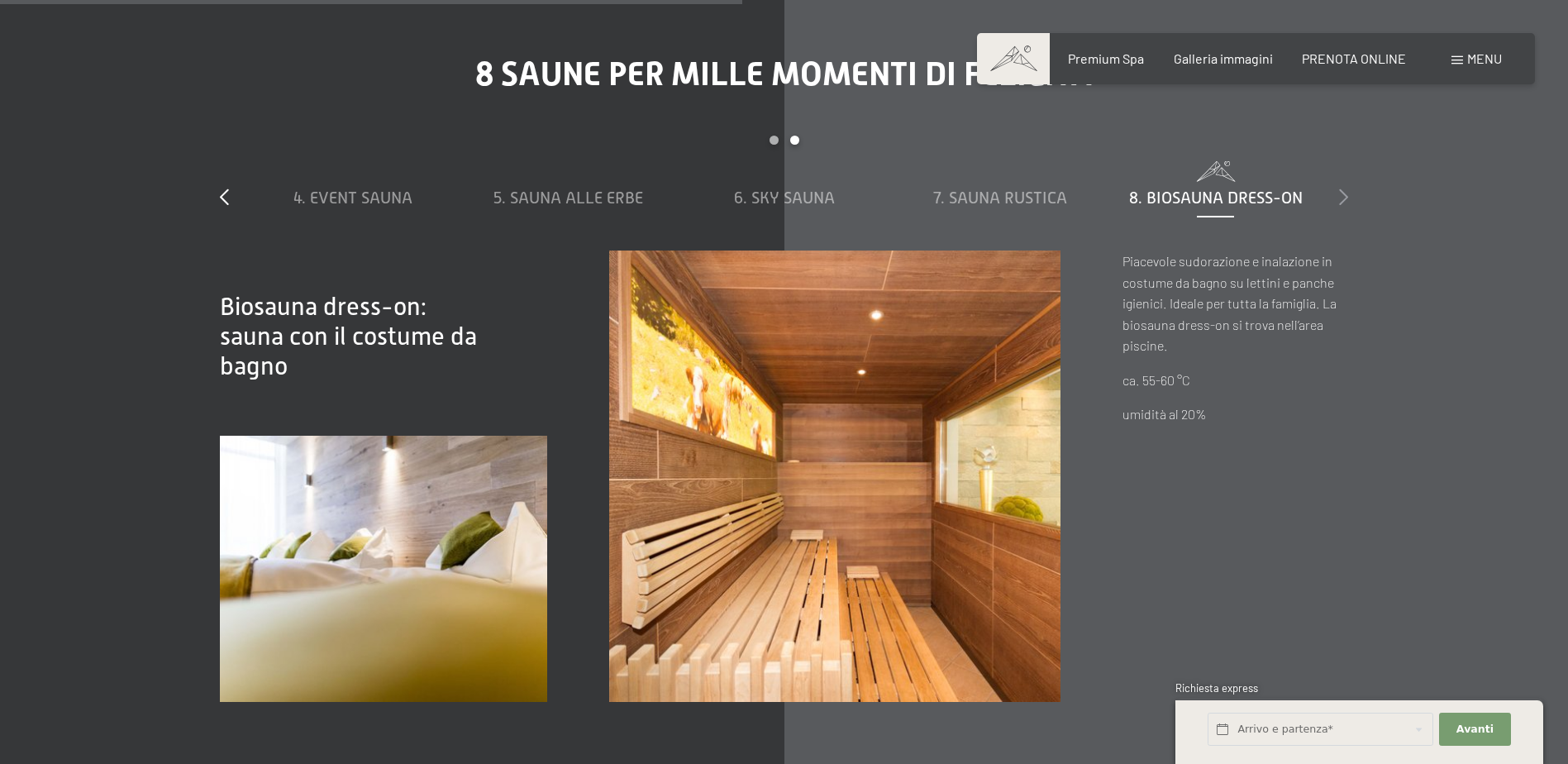
click at [1344, 188] on icon at bounding box center [1343, 197] width 9 height 17
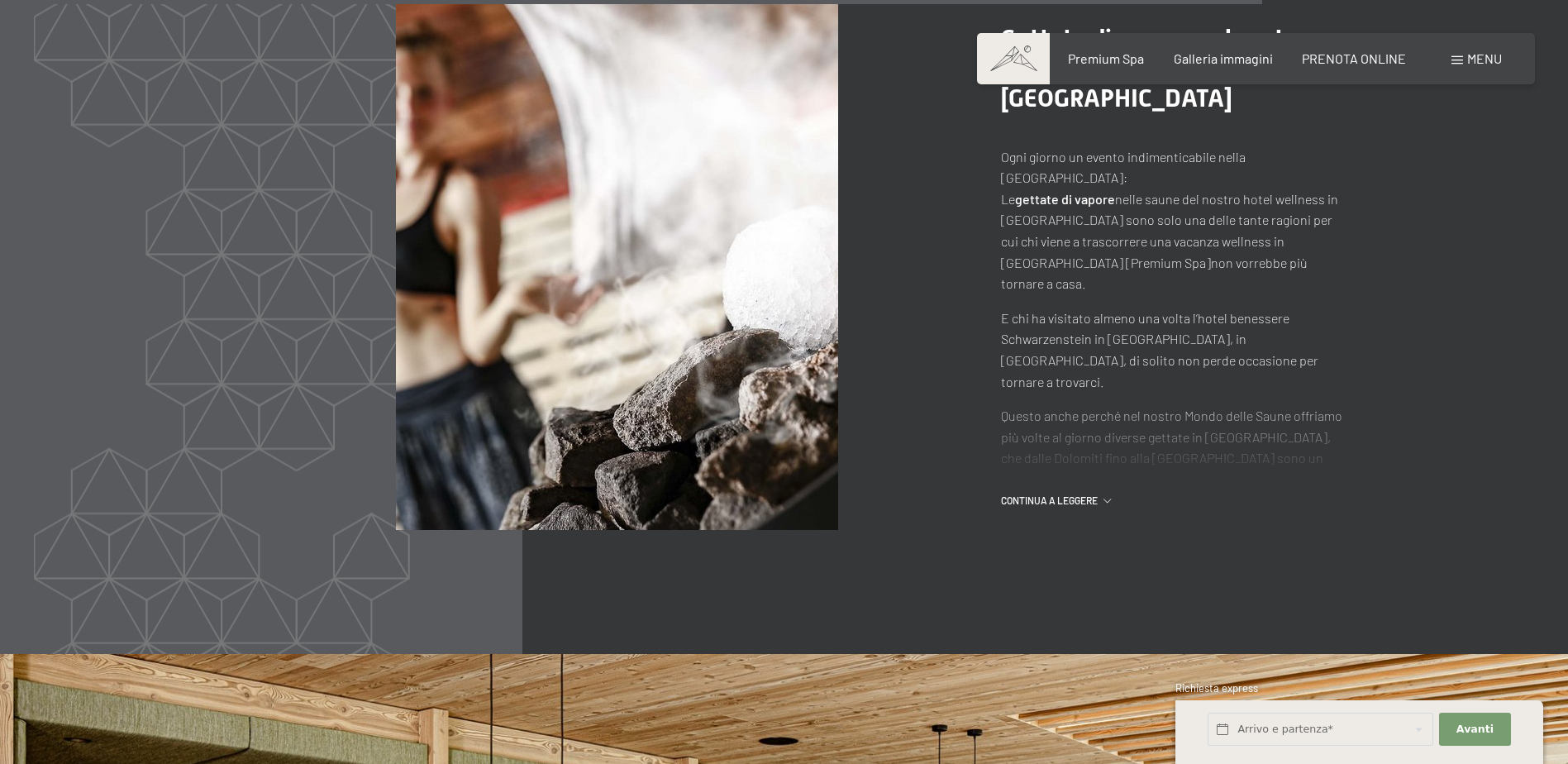
click at [1107, 493] on div "continua a leggere" at bounding box center [1175, 500] width 347 height 14
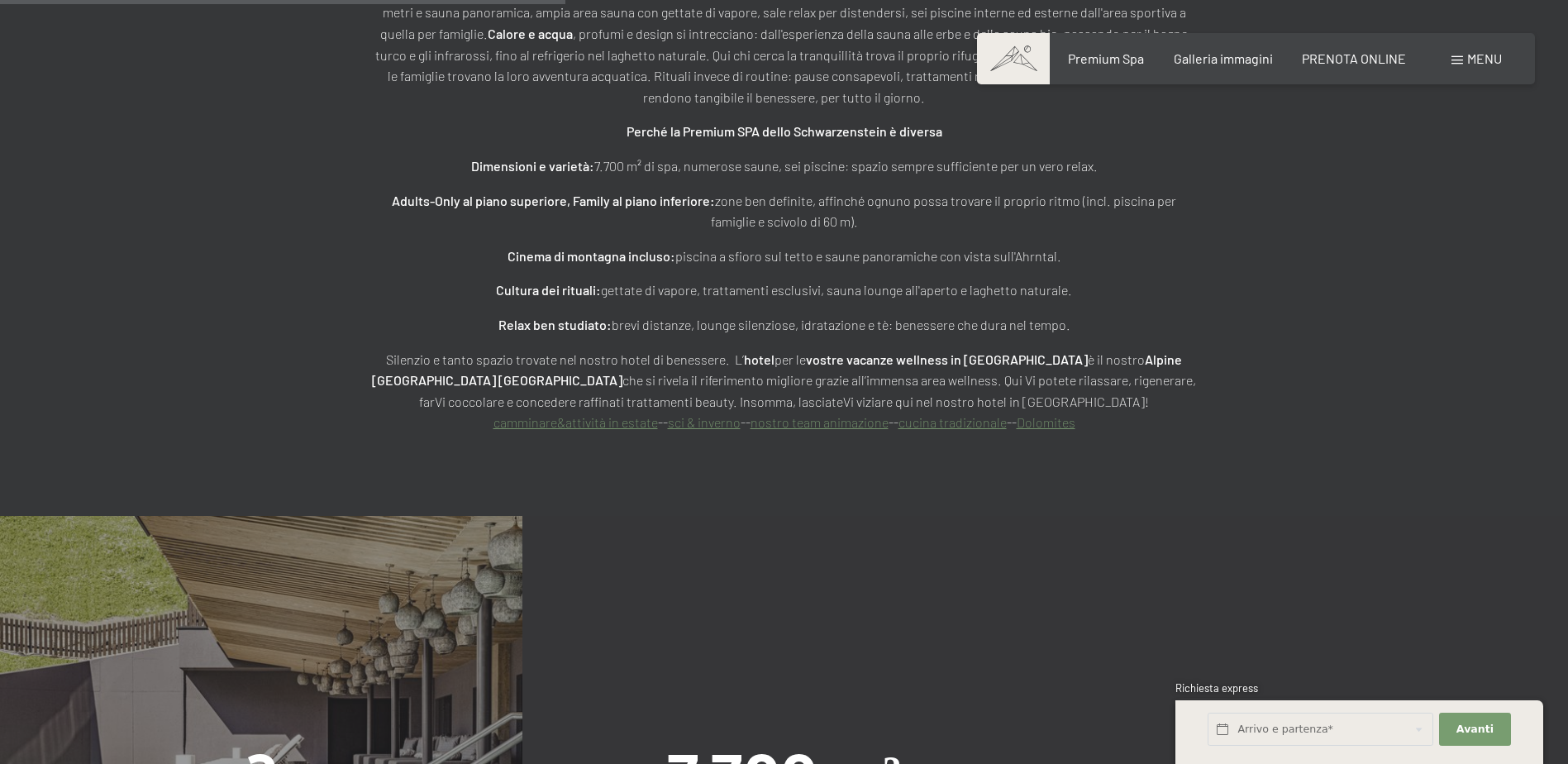
scroll to position [0, 0]
